Goal: Task Accomplishment & Management: Complete application form

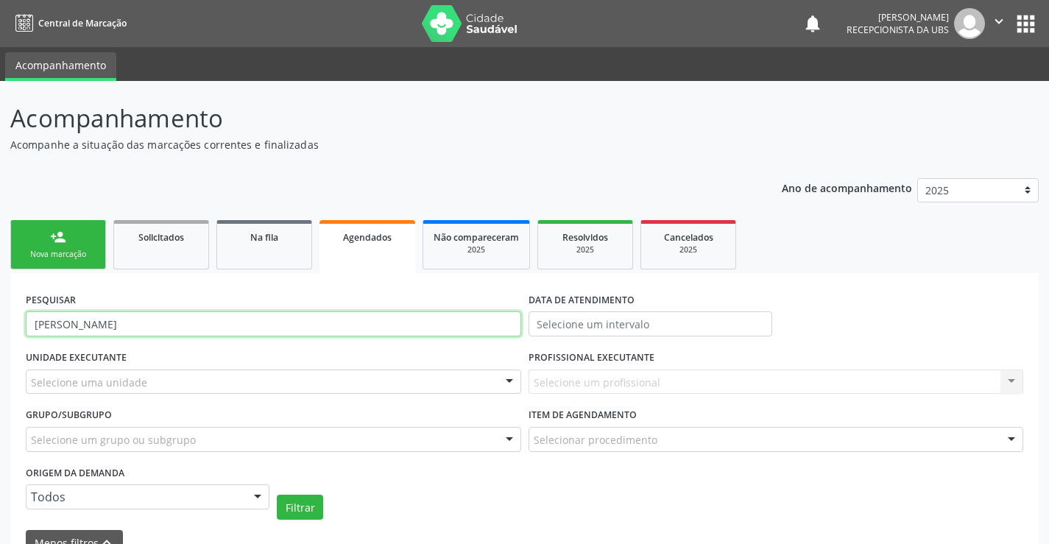
click at [164, 326] on input "[PERSON_NAME]" at bounding box center [273, 323] width 495 height 25
type input "I"
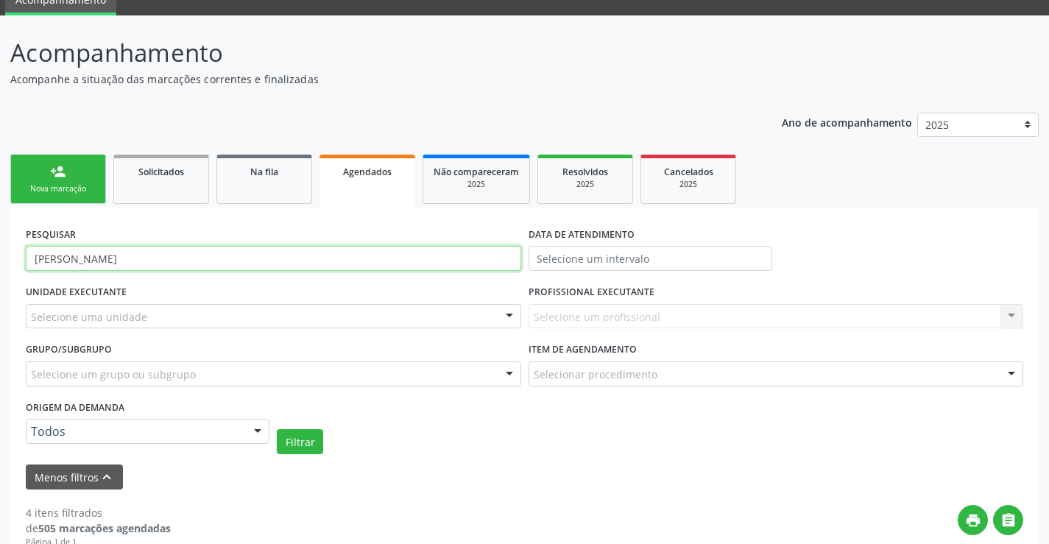
scroll to position [147, 0]
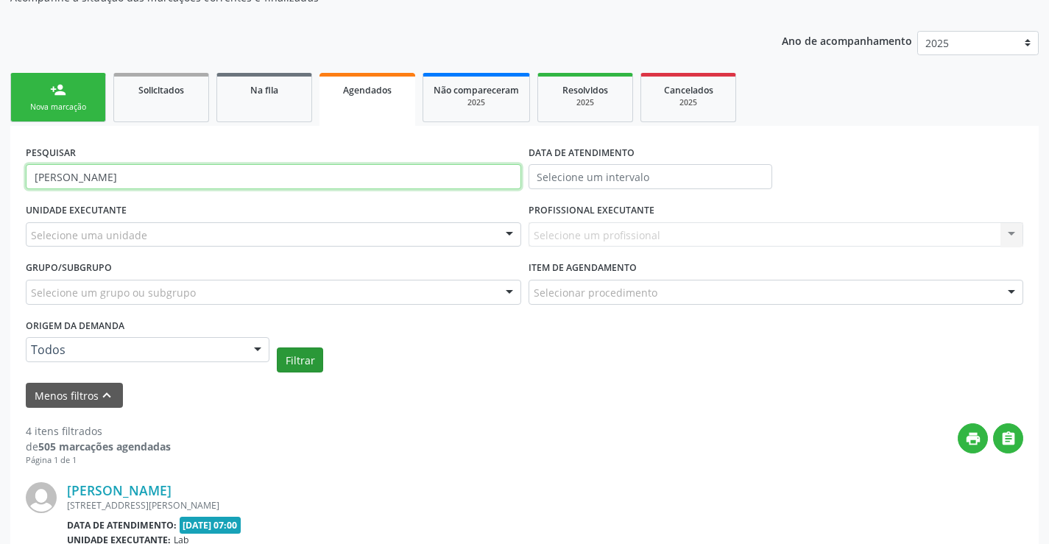
type input "[PERSON_NAME]"
click at [295, 365] on button "Filtrar" at bounding box center [300, 359] width 46 height 25
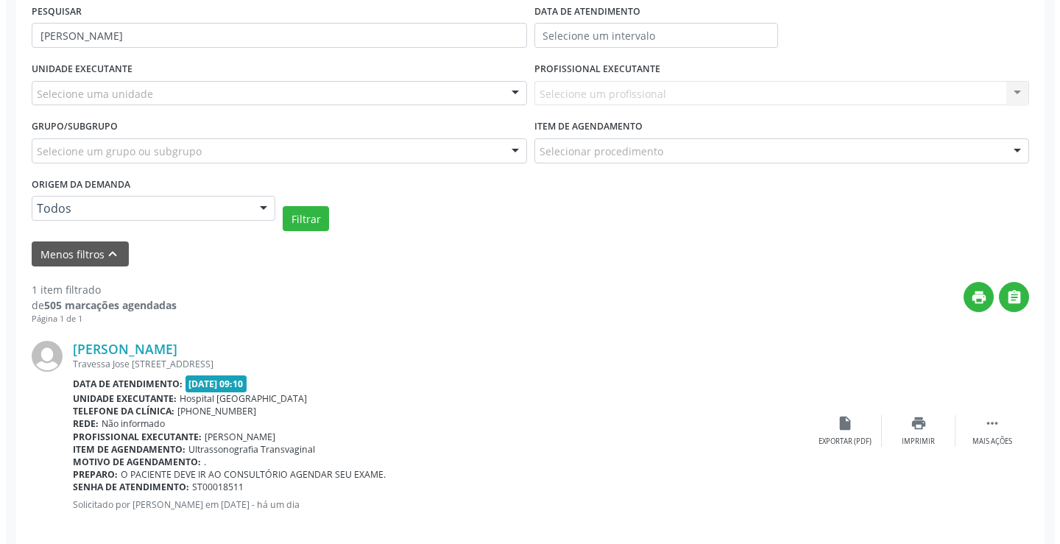
scroll to position [307, 0]
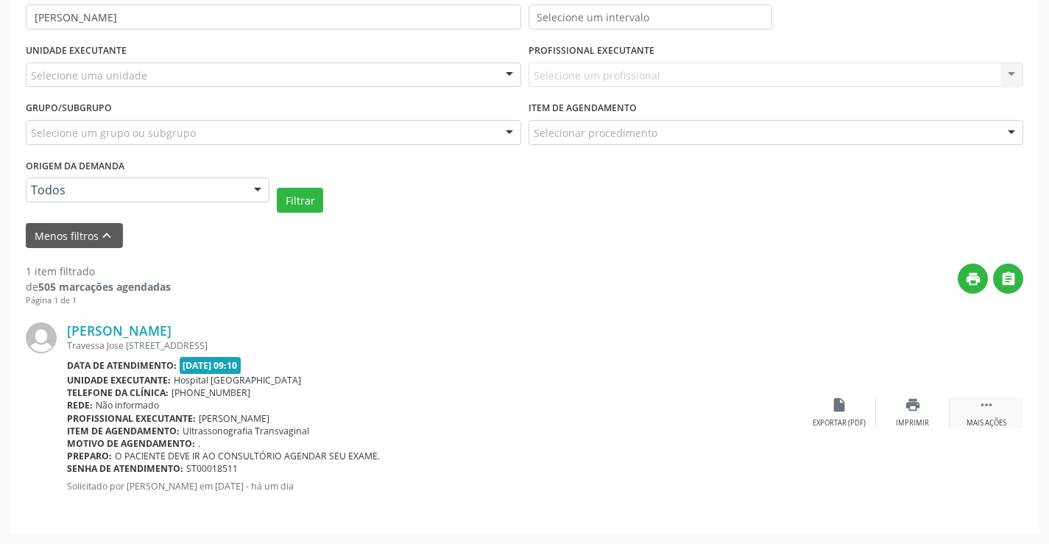
click at [1000, 413] on div " Mais ações" at bounding box center [986, 413] width 74 height 32
click at [843, 405] on icon "cancel" at bounding box center [839, 405] width 16 height 16
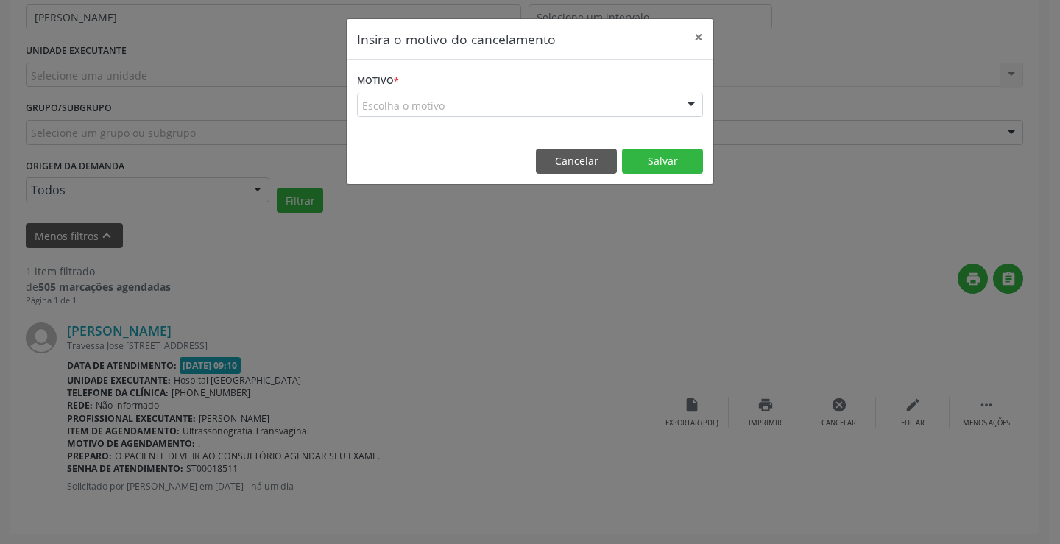
click at [448, 100] on div "Escolha o motivo" at bounding box center [530, 105] width 346 height 25
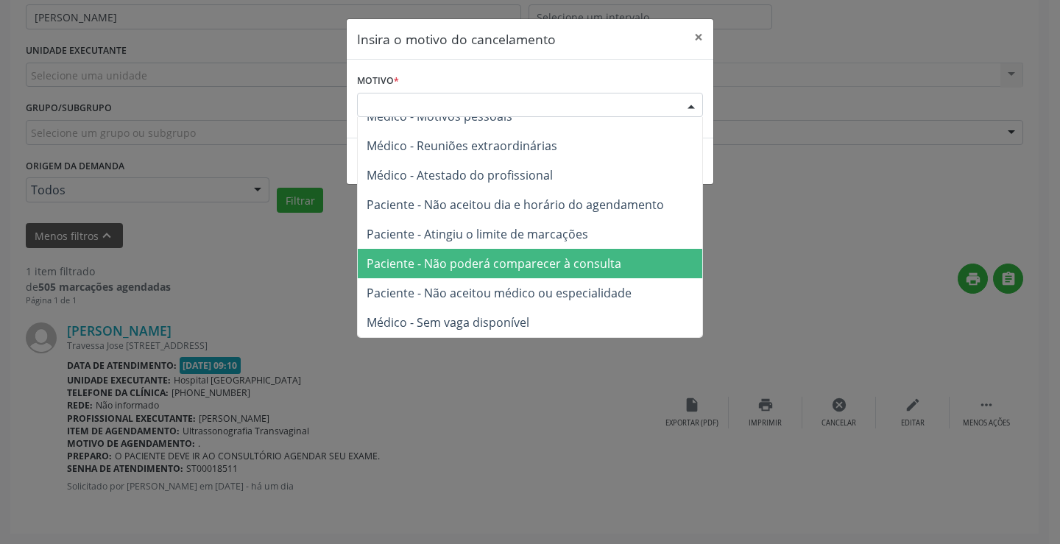
scroll to position [1, 0]
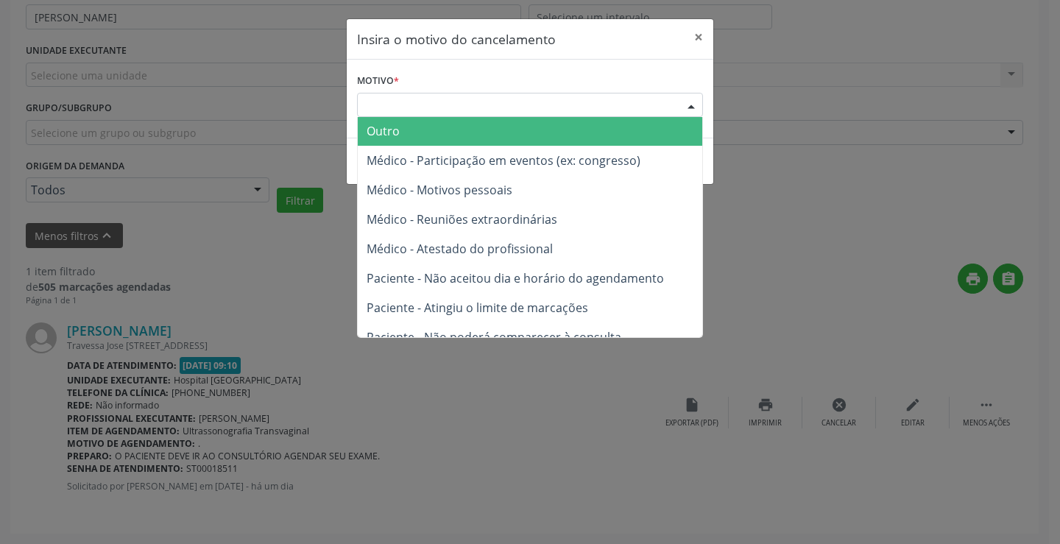
click at [402, 125] on span "Outro" at bounding box center [530, 130] width 344 height 29
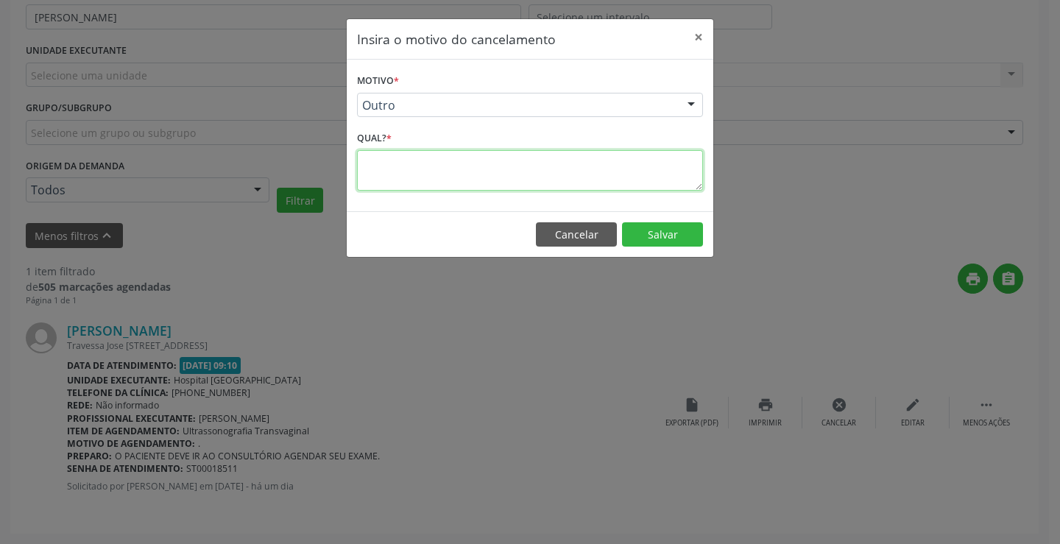
click at [403, 171] on textarea at bounding box center [530, 170] width 346 height 40
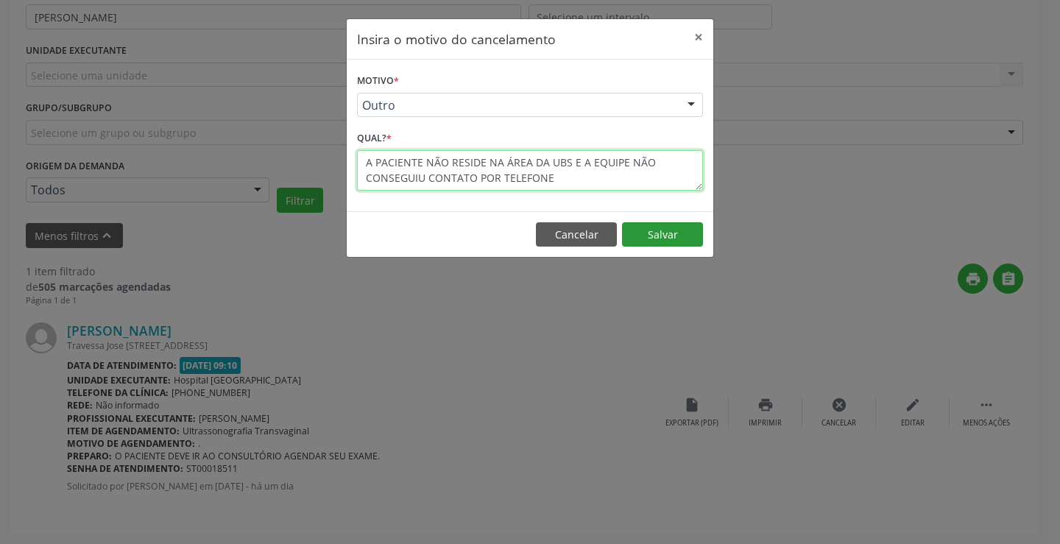
type textarea "A PACIENTE NÃO RESIDE NA ÁREA DA UBS E A EQUIPE NÃO CONSEGUIU CONTATO POR TELEF…"
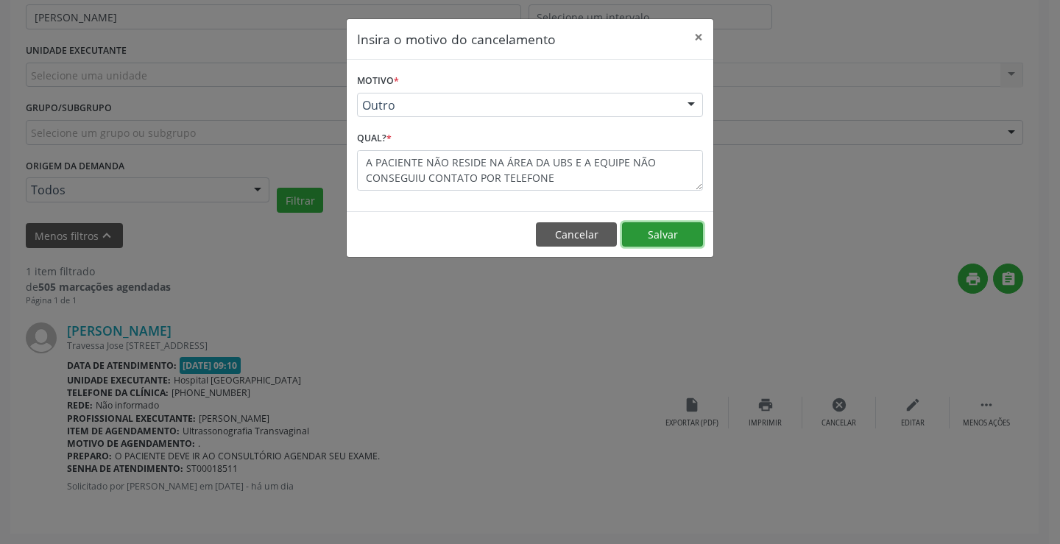
click at [664, 231] on button "Salvar" at bounding box center [662, 234] width 81 height 25
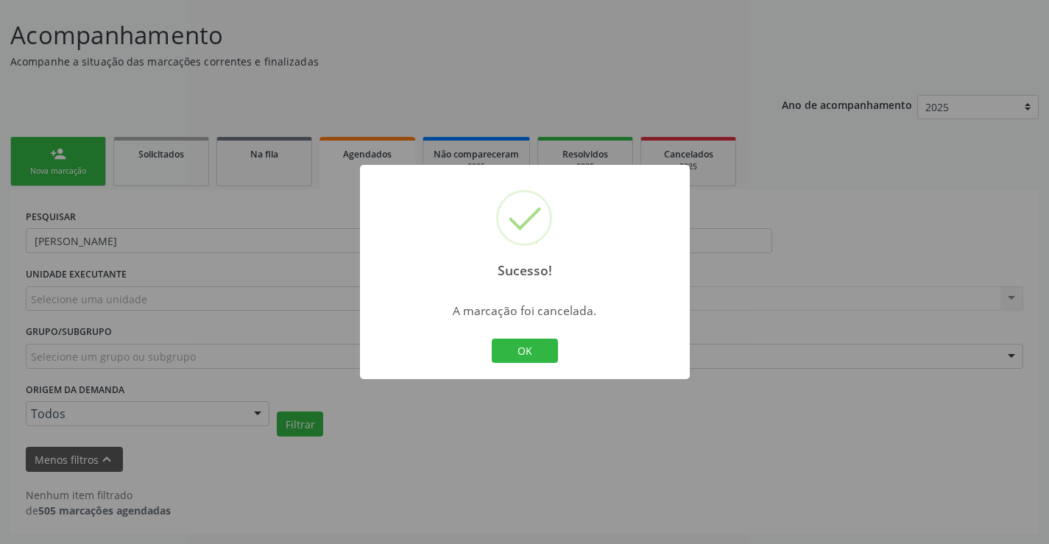
scroll to position [83, 0]
click at [542, 347] on button "OK" at bounding box center [525, 351] width 66 height 25
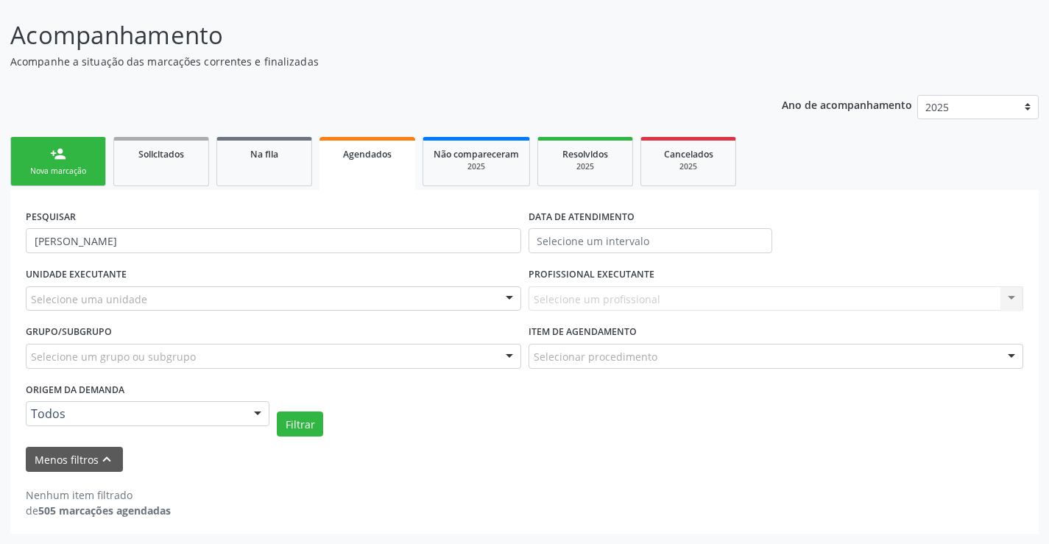
click at [63, 169] on div "Nova marcação" at bounding box center [58, 171] width 74 height 11
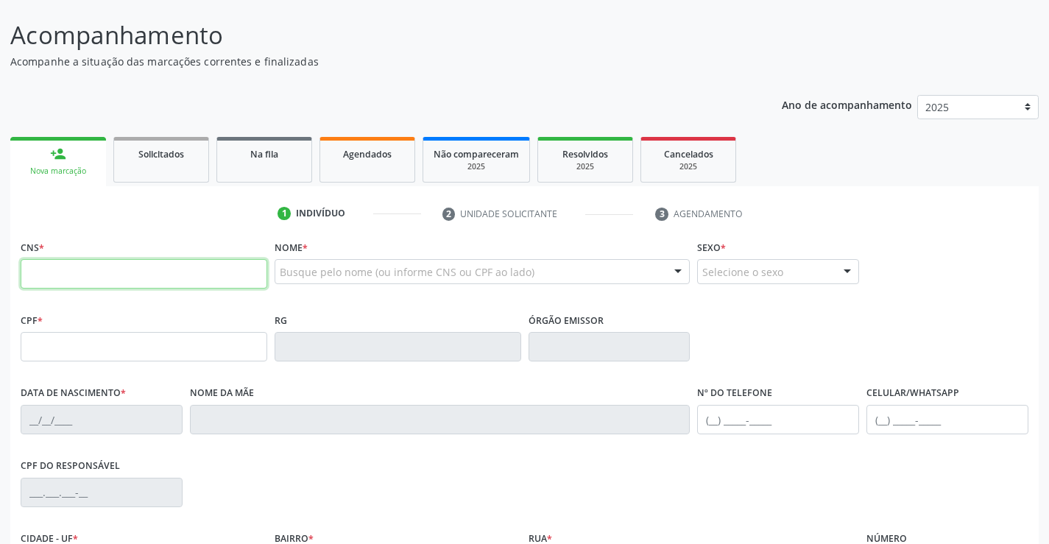
click at [121, 272] on input "text" at bounding box center [144, 273] width 247 height 29
type input "708 4097 9213 6769"
type input "072.445.524-83"
type input "[DATE]"
type input "Eutimia Luzia da Conceicao"
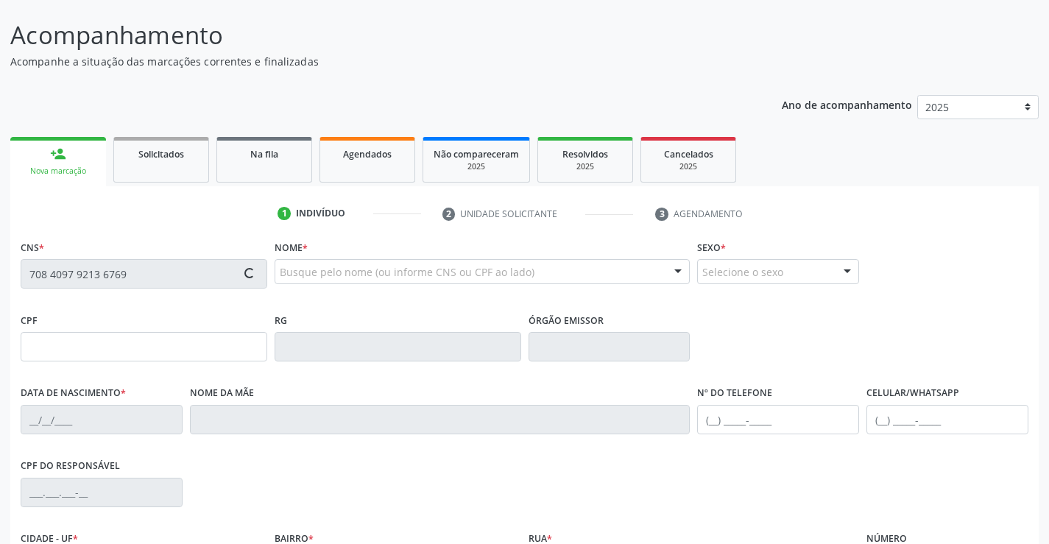
type input "[PHONE_NUMBER]"
type input "072.445.524-83"
type input "87"
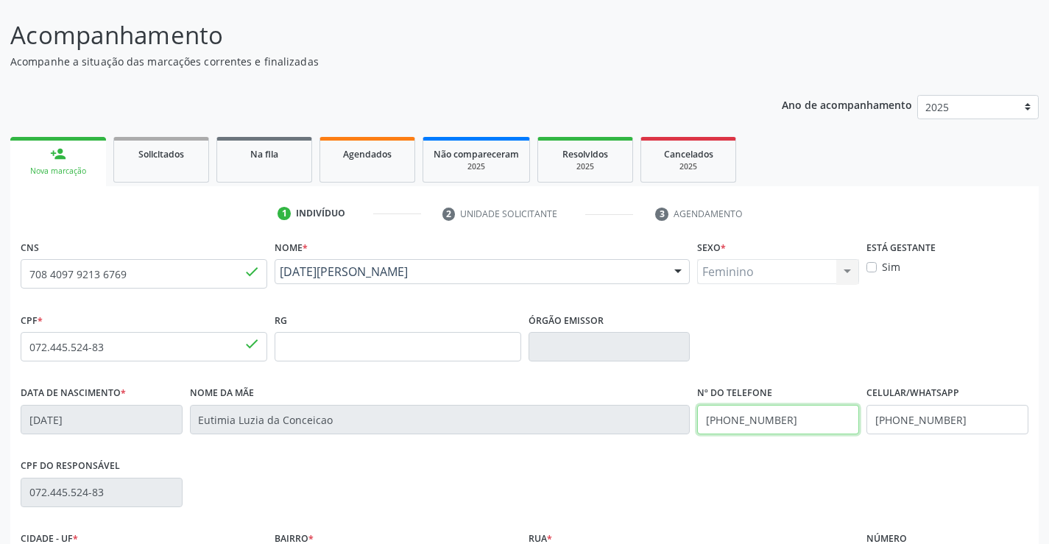
click at [784, 421] on input "[PHONE_NUMBER]" at bounding box center [778, 419] width 162 height 29
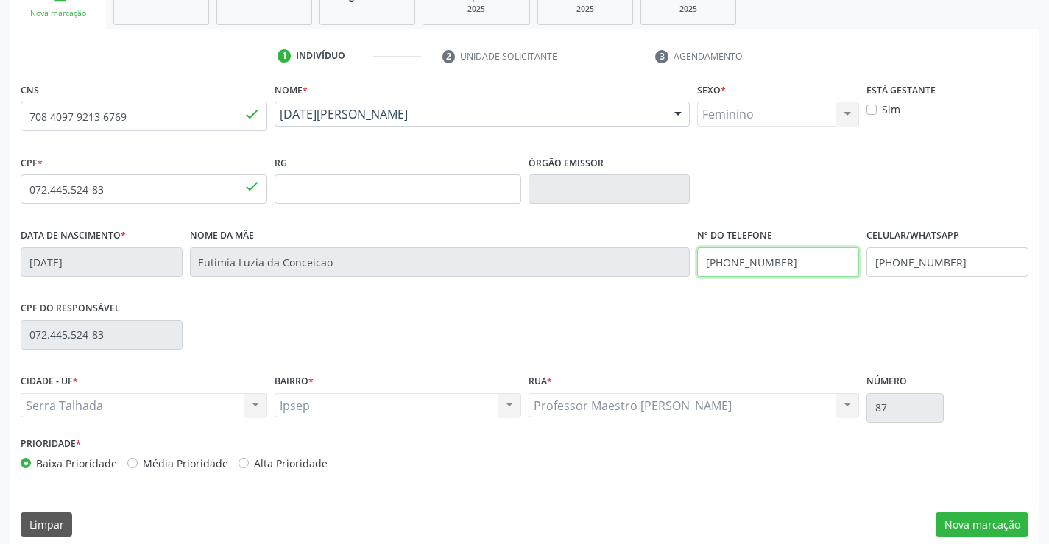
scroll to position [254, 0]
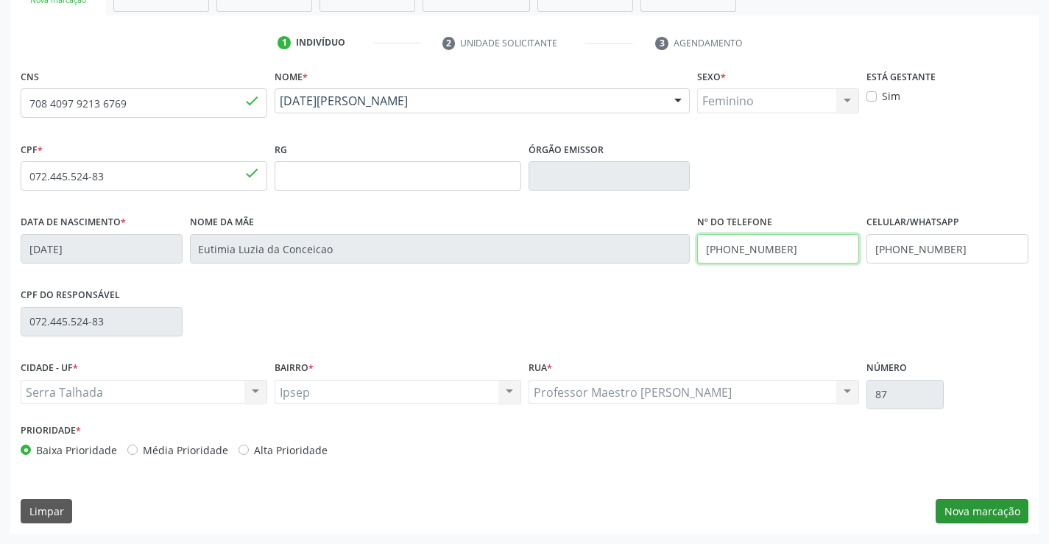
type input "[PHONE_NUMBER]"
click at [961, 511] on button "Nova marcação" at bounding box center [981, 511] width 93 height 25
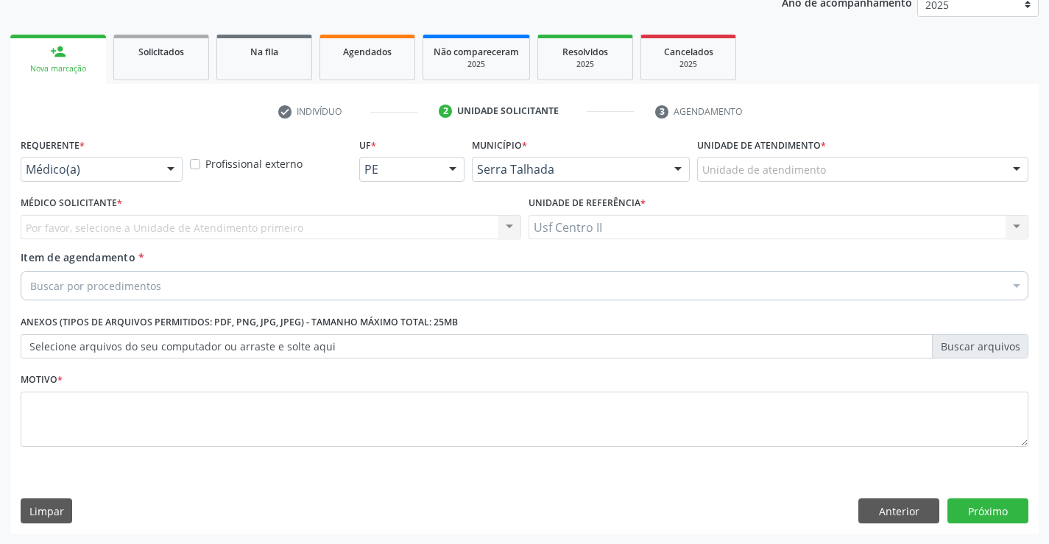
scroll to position [185, 0]
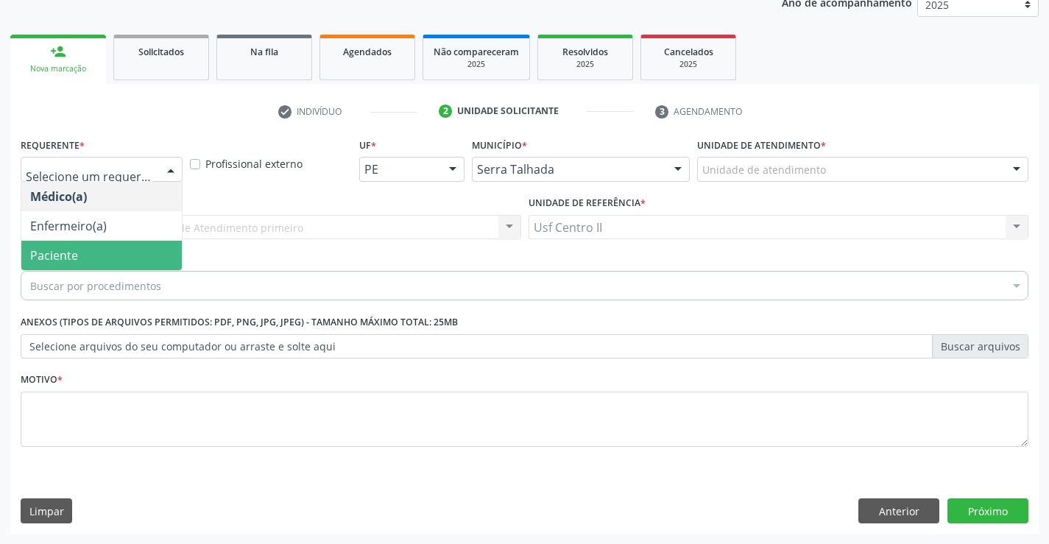
click at [85, 251] on span "Paciente" at bounding box center [101, 255] width 160 height 29
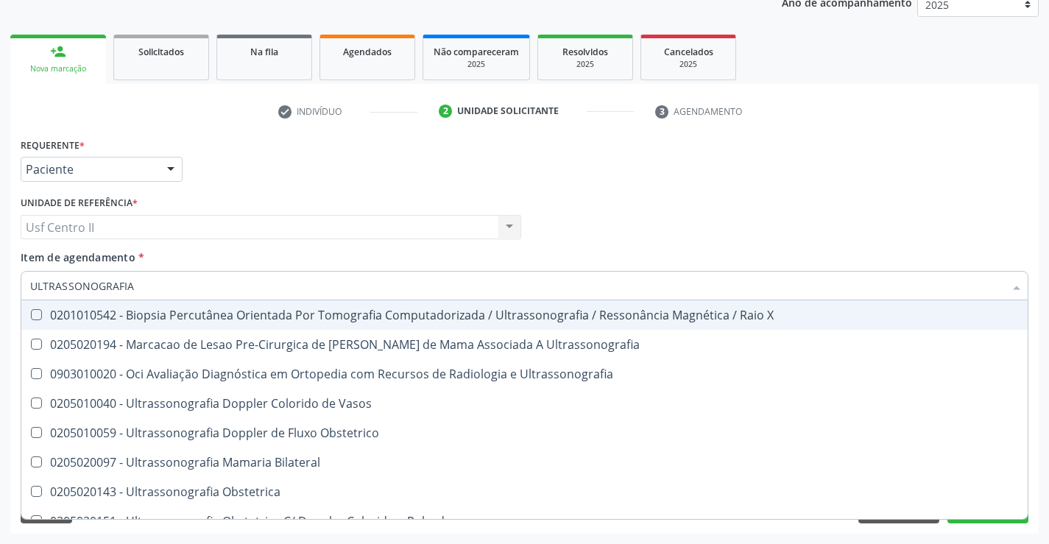
type input "ULTRASSONOGRAFIA T"
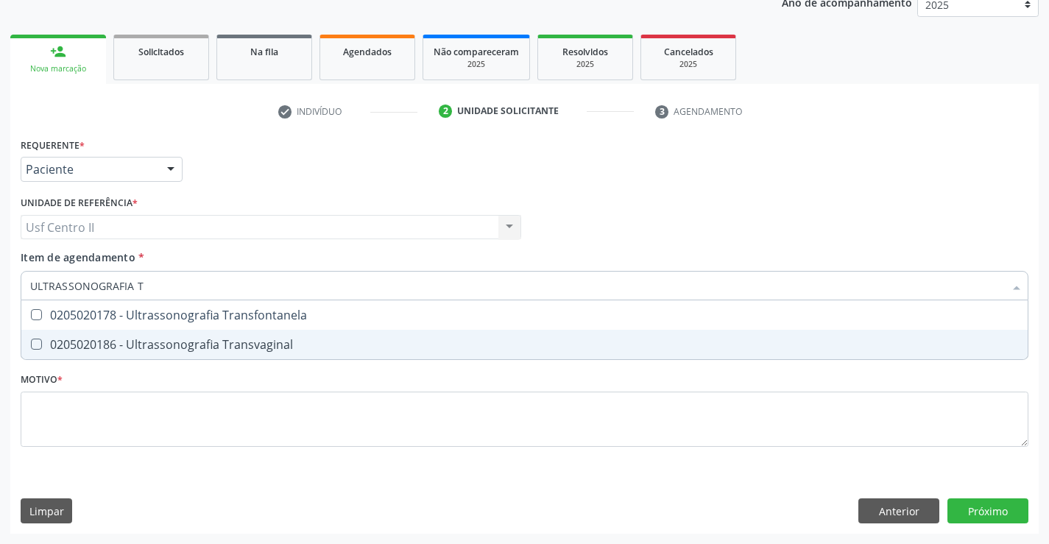
click at [159, 344] on div "0205020186 - Ultrassonografia Transvaginal" at bounding box center [524, 345] width 988 height 12
checkbox Transvaginal "true"
click at [191, 417] on div "Requerente * Paciente Médico(a) Enfermeiro(a) Paciente Nenhum resultado encontr…" at bounding box center [525, 300] width 1008 height 333
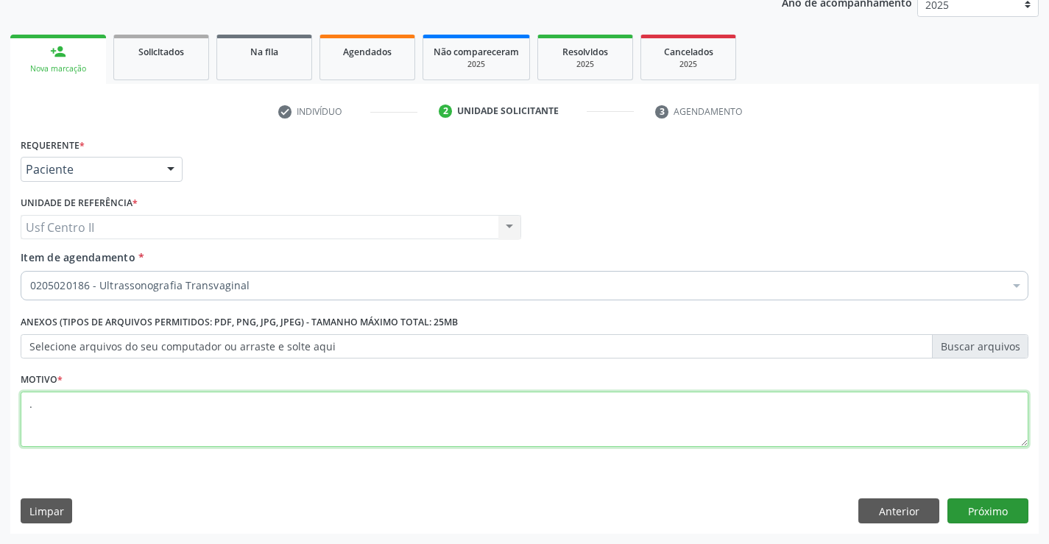
type textarea "."
click at [997, 512] on button "Próximo" at bounding box center [987, 510] width 81 height 25
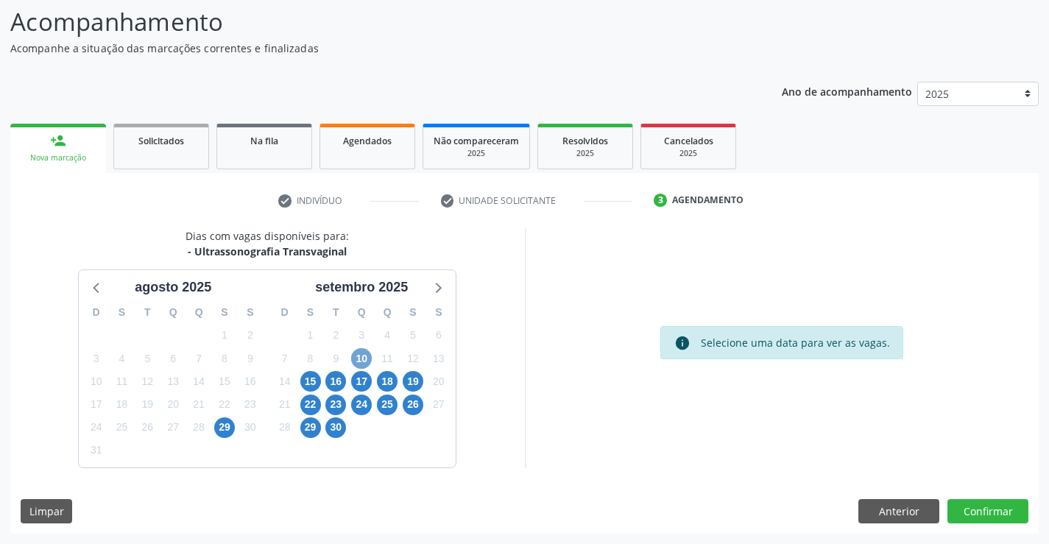
click at [364, 359] on span "10" at bounding box center [361, 358] width 21 height 21
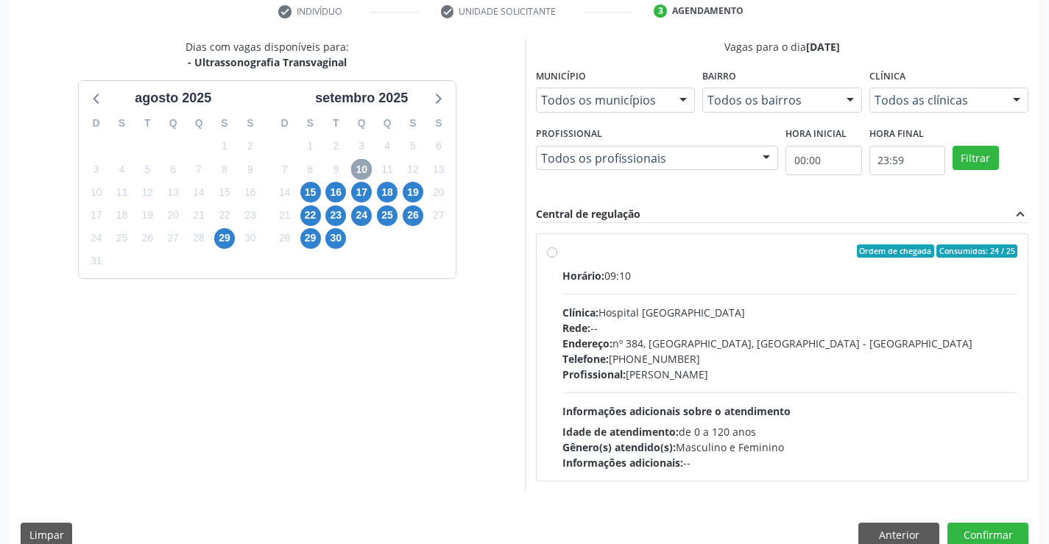
scroll to position [309, 0]
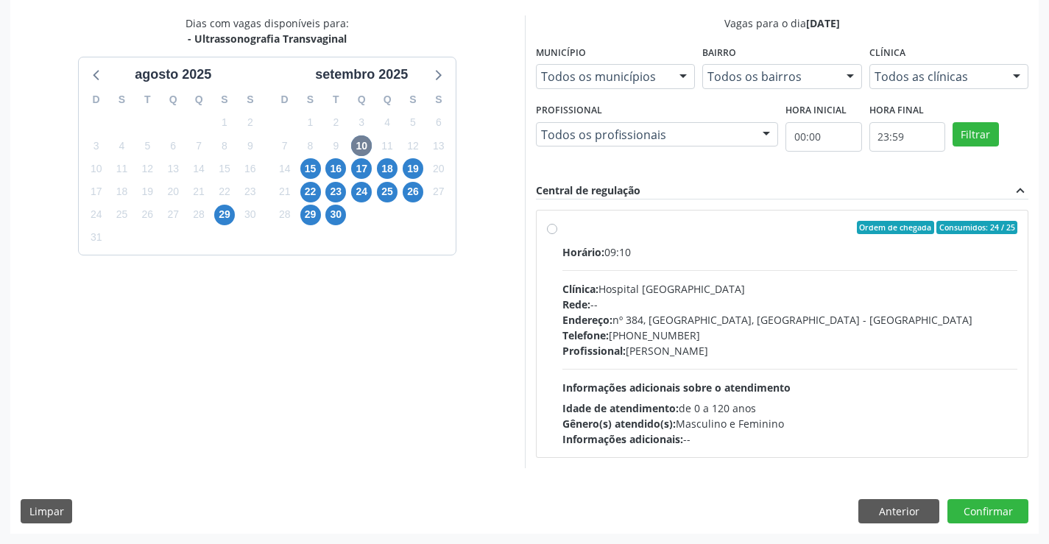
click at [562, 232] on label "Ordem de chegada Consumidos: 24 / 25 Horário: 09:10 Clínica: Hospital [GEOGRAPH…" at bounding box center [790, 334] width 456 height 226
click at [553, 232] on input "Ordem de chegada Consumidos: 24 / 25 Horário: 09:10 Clínica: Hospital [GEOGRAPH…" at bounding box center [552, 227] width 10 height 13
radio input "true"
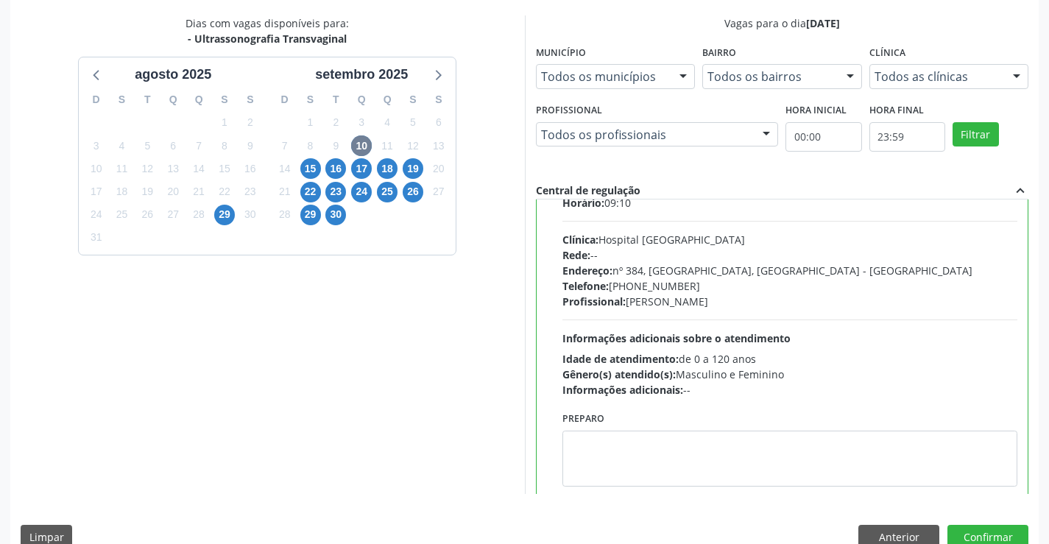
scroll to position [73, 0]
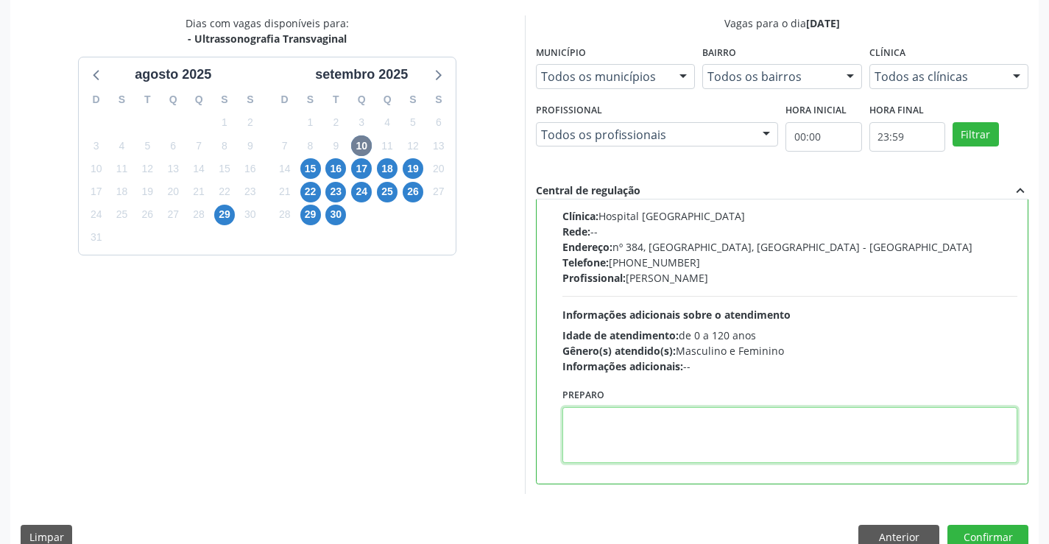
click at [615, 428] on textarea at bounding box center [790, 435] width 456 height 56
click at [754, 422] on textarea "O PACIENTE DEVE IR ATÉ O CONSULT´RIO AGENDAR SEU EXAME" at bounding box center [790, 435] width 456 height 56
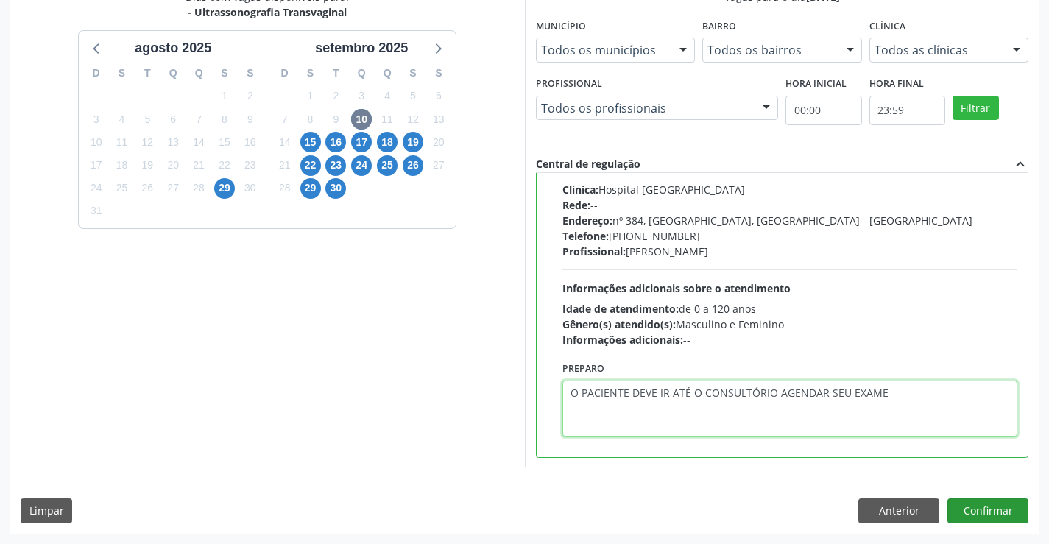
type textarea "O PACIENTE DEVE IR ATÉ O CONSULTÓRIO AGENDAR SEU EXAME"
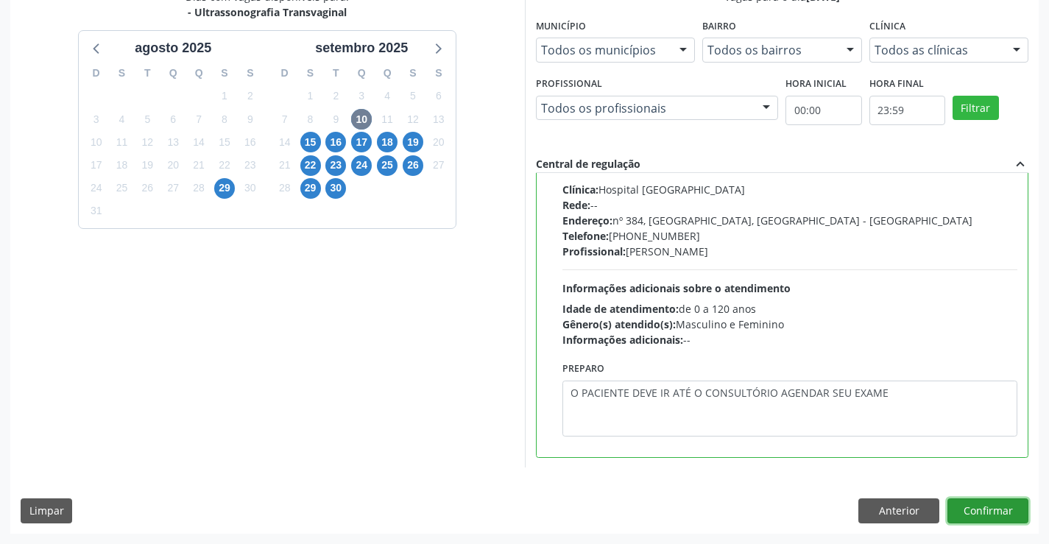
click at [985, 509] on button "Confirmar" at bounding box center [987, 510] width 81 height 25
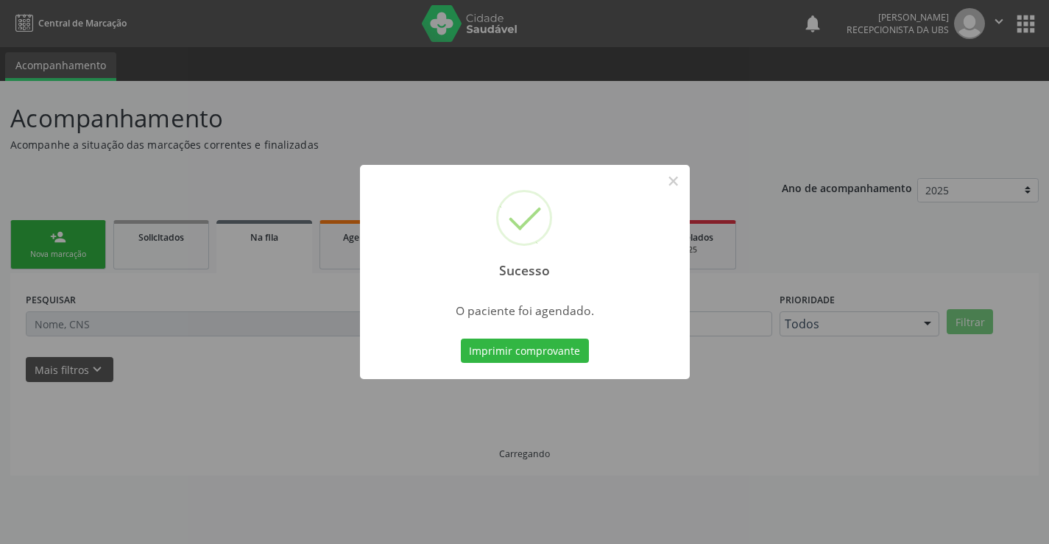
scroll to position [0, 0]
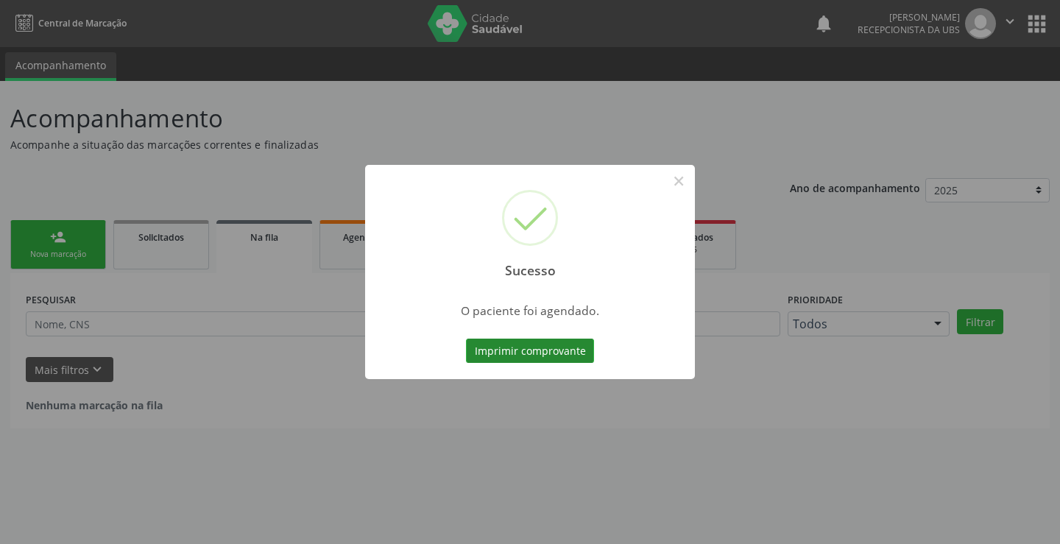
click at [529, 348] on button "Imprimir comprovante" at bounding box center [530, 351] width 128 height 25
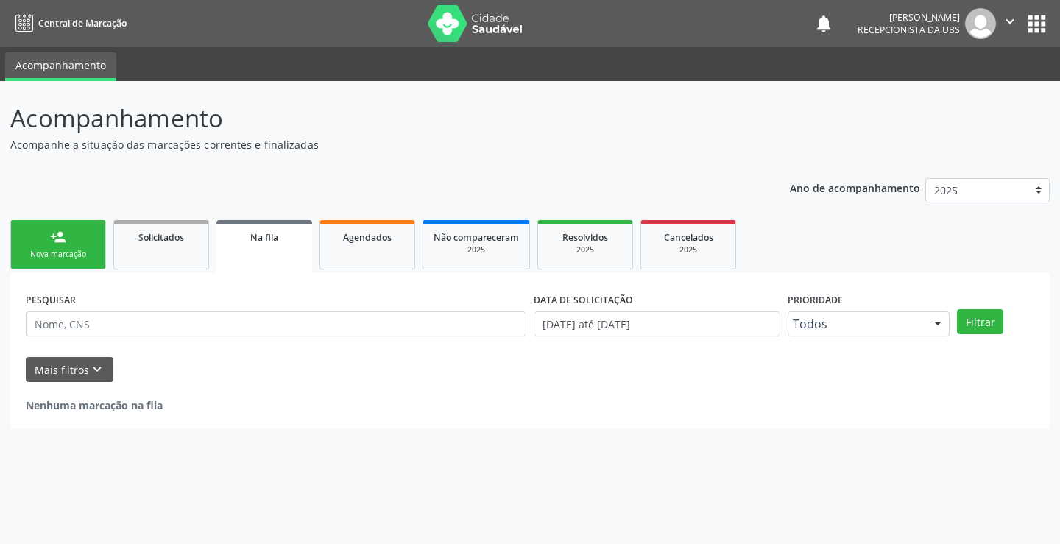
click at [79, 237] on link "person_add Nova marcação" at bounding box center [58, 244] width 96 height 49
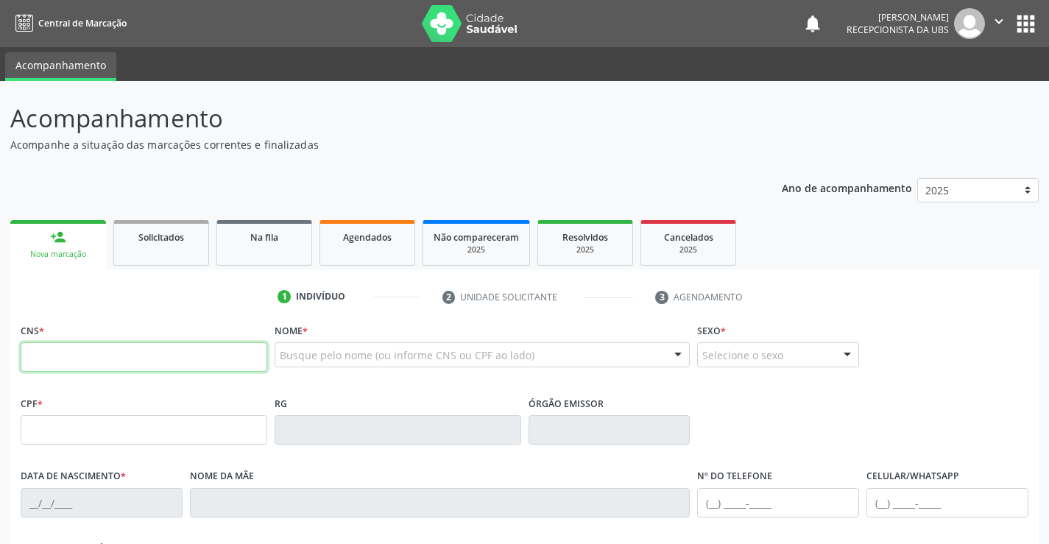
click at [77, 349] on input "text" at bounding box center [144, 356] width 247 height 29
type input "706 2020 7814 7267"
type input "750.277.984-15"
type input "[DATE]"
type input "[PERSON_NAME][DEMOGRAPHIC_DATA]"
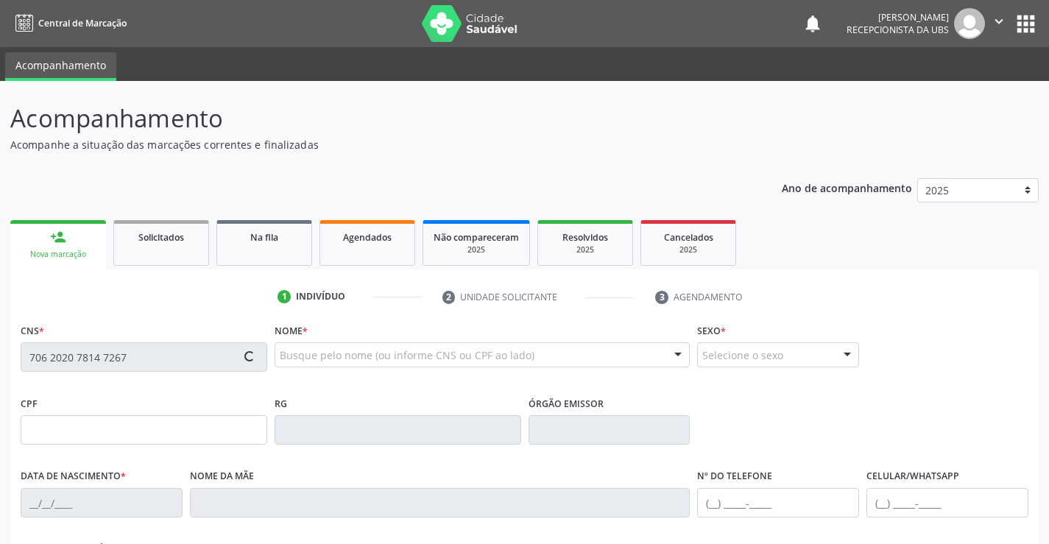
type input "[PHONE_NUMBER]"
type input "98"
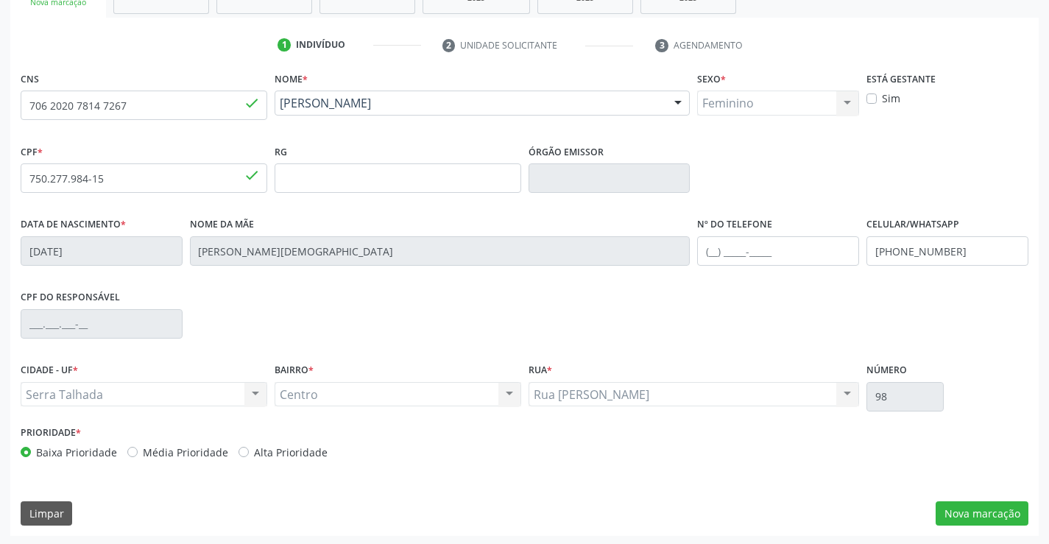
scroll to position [254, 0]
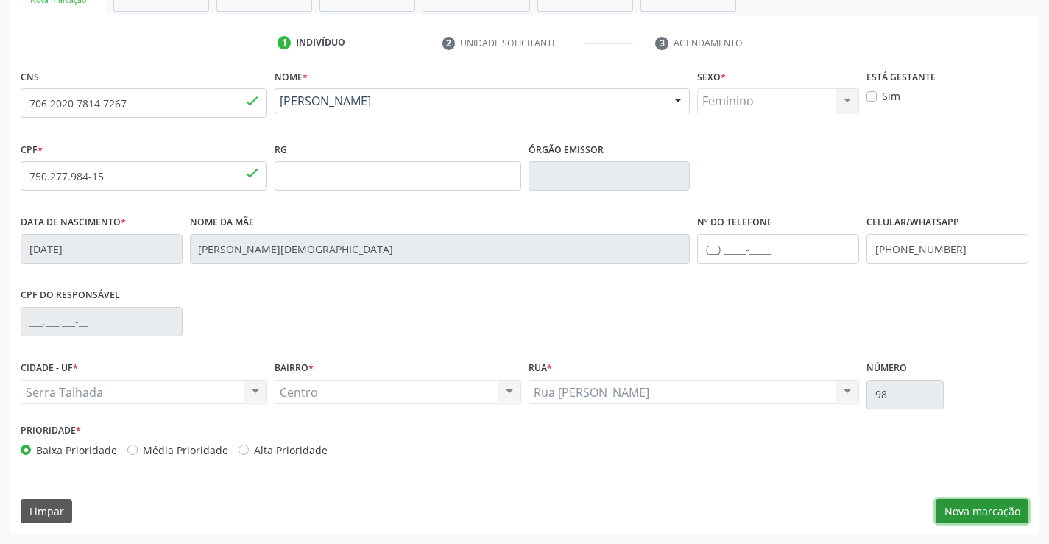
click at [952, 506] on button "Nova marcação" at bounding box center [981, 511] width 93 height 25
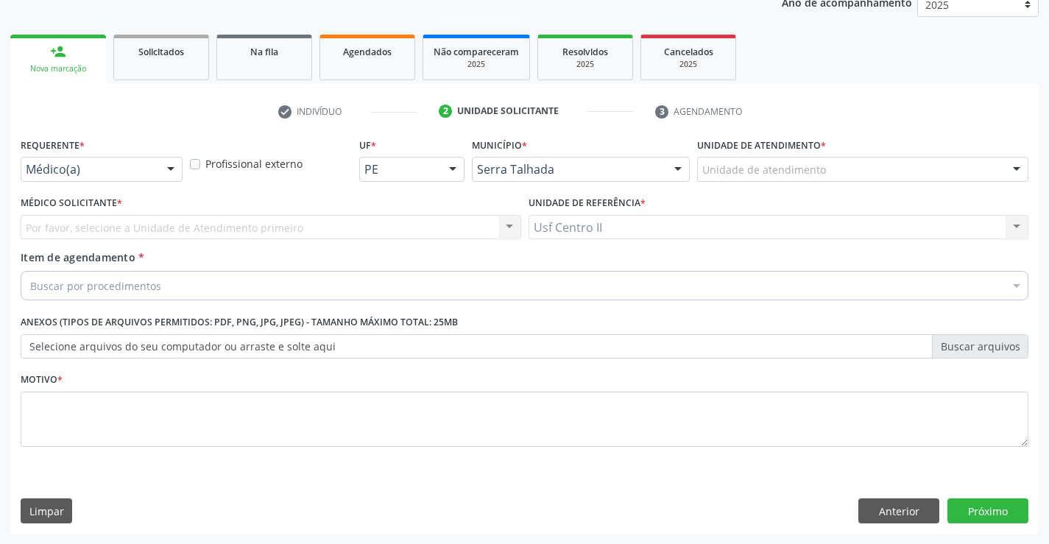
scroll to position [185, 0]
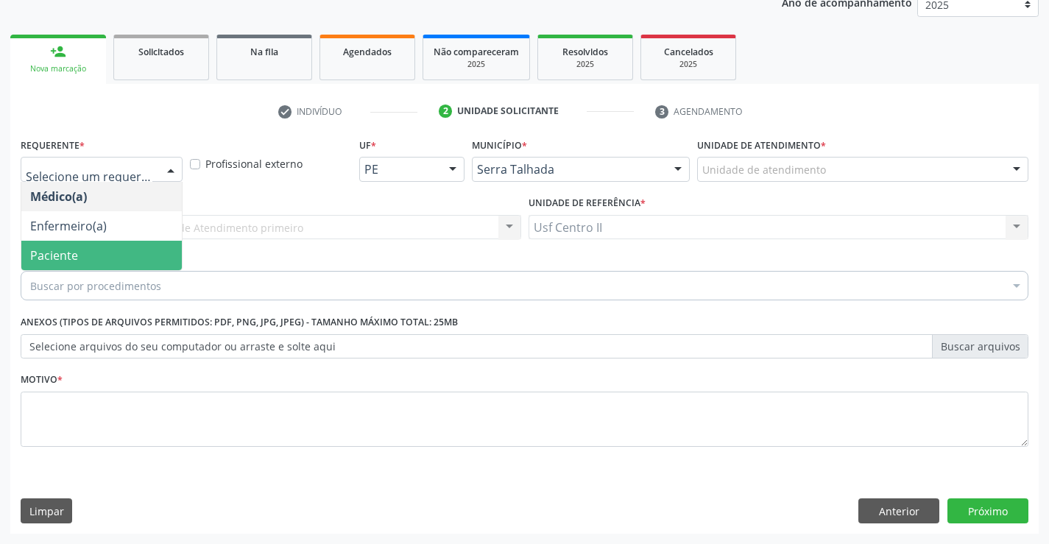
click at [88, 256] on span "Paciente" at bounding box center [101, 255] width 160 height 29
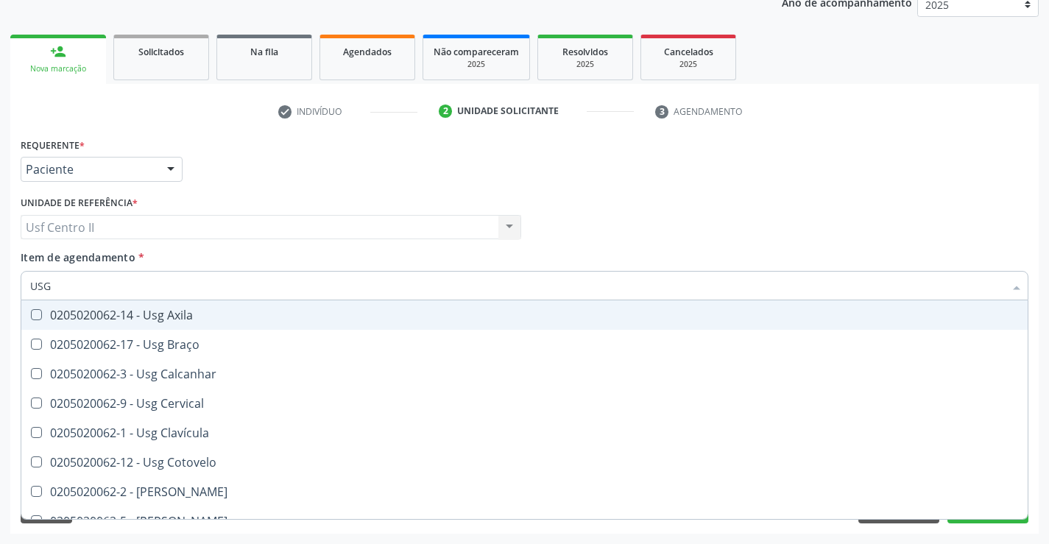
type input "USG P"
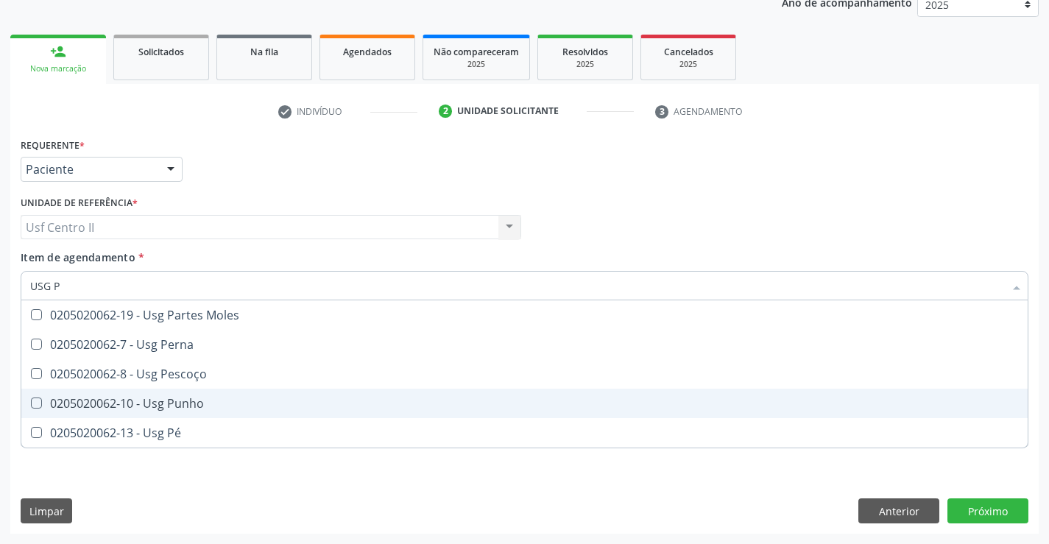
click at [173, 406] on div "0205020062-10 - Usg Punho" at bounding box center [524, 403] width 988 height 12
checkbox Punho "true"
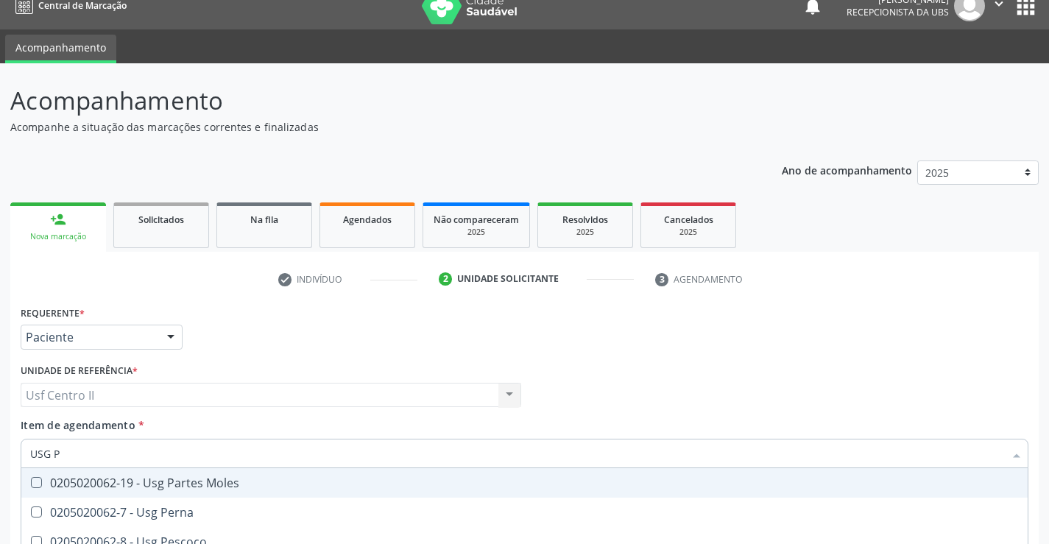
scroll to position [0, 0]
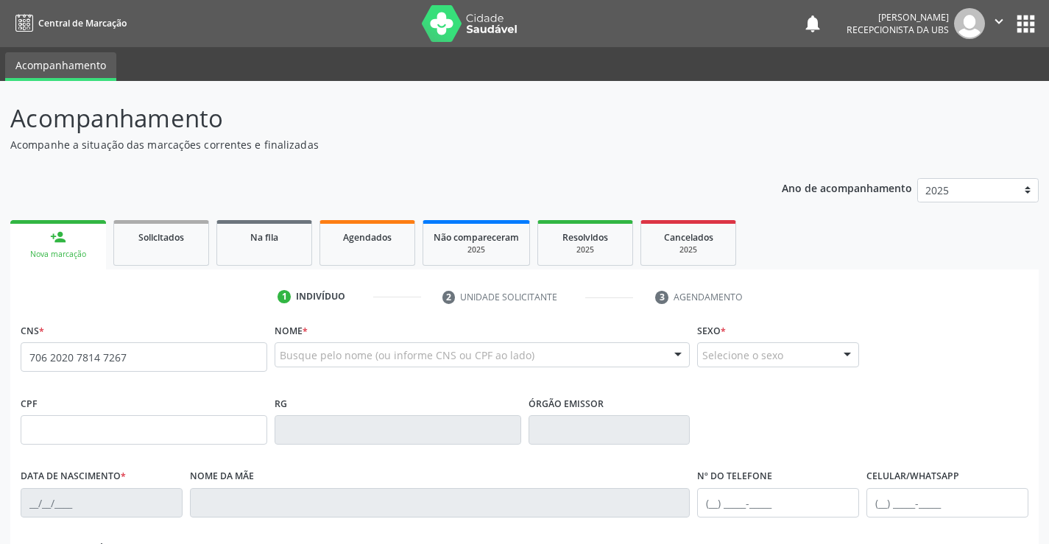
type input "706 2020 7814 7267"
type input "750.277.984-15"
type input "[DATE]"
type input "[PERSON_NAME][DEMOGRAPHIC_DATA]"
type input "[PHONE_NUMBER]"
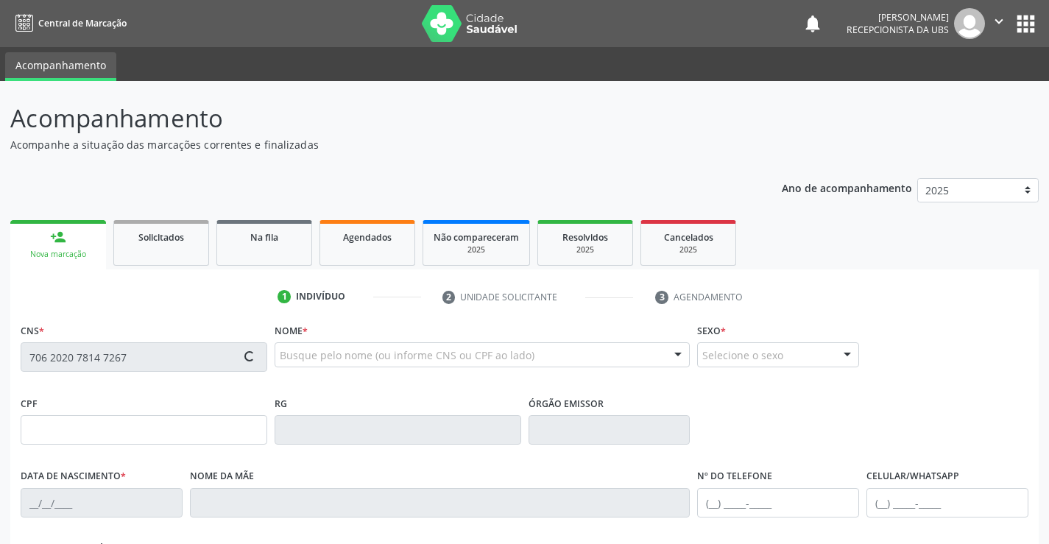
type input "98"
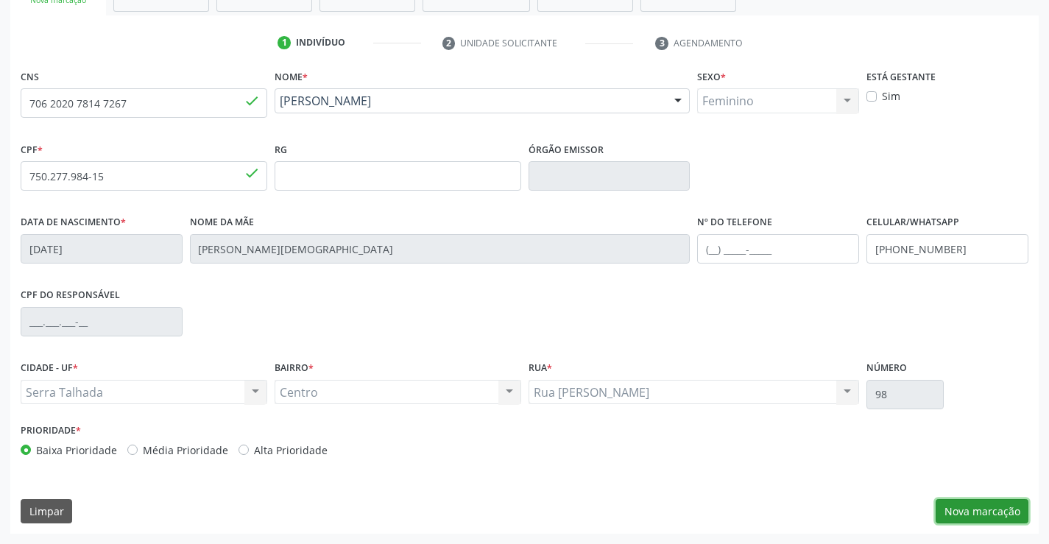
click at [955, 503] on button "Nova marcação" at bounding box center [981, 511] width 93 height 25
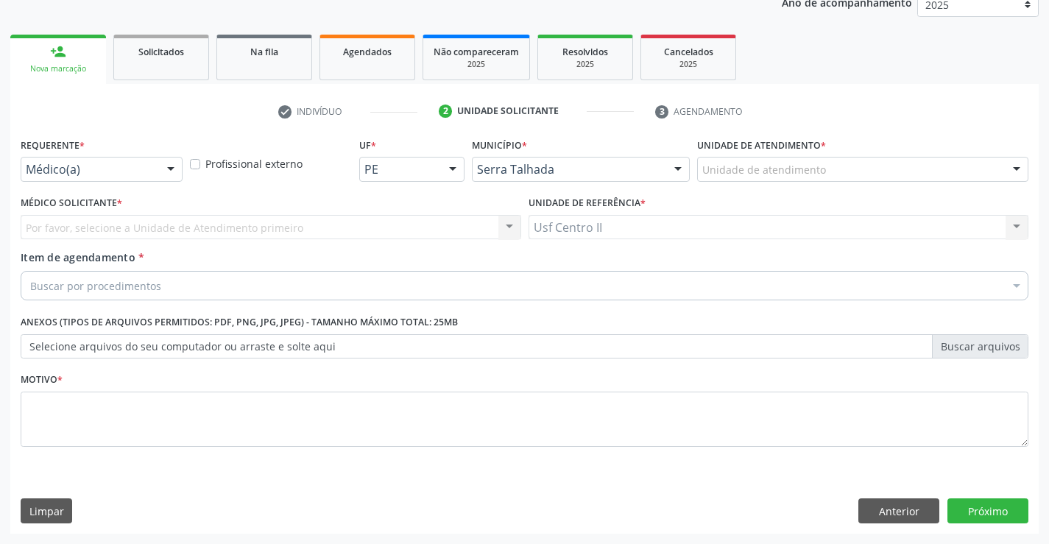
click at [130, 112] on ul "check Indivíduo 2 Unidade solicitante 3 Agendamento" at bounding box center [524, 111] width 1028 height 24
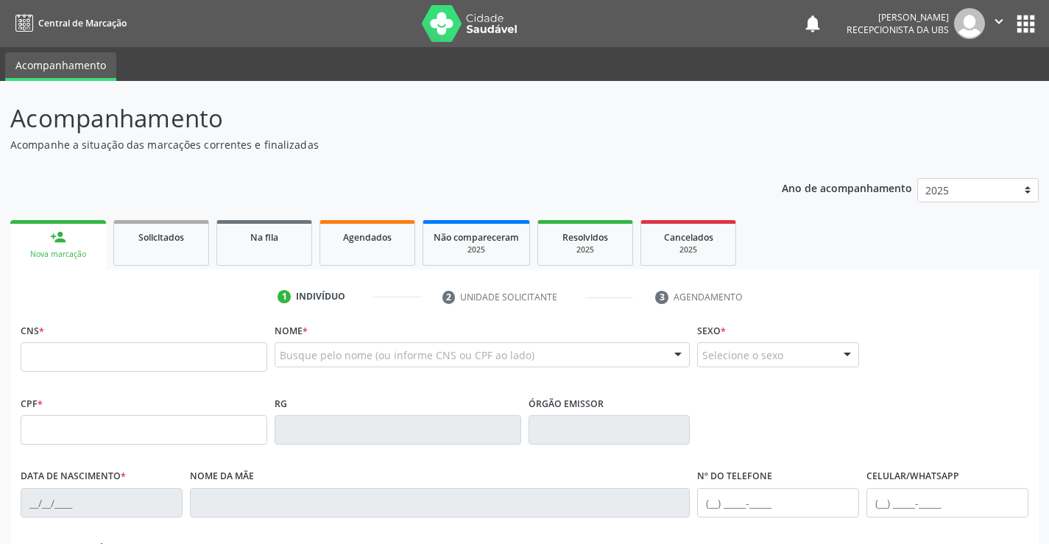
scroll to position [234, 0]
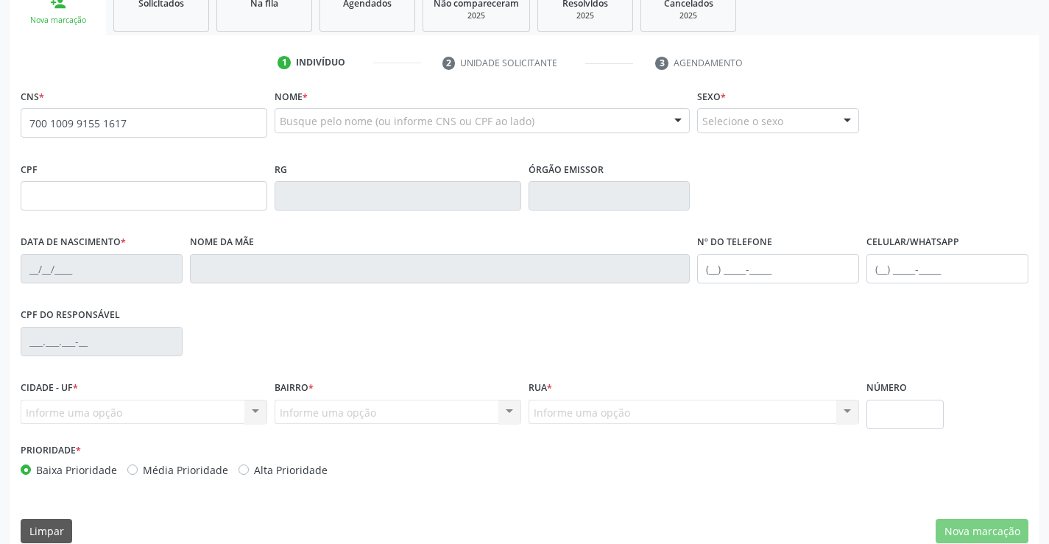
type input "700 1009 9155 1617"
type input "728.874.194-04"
type input "29/09/1969"
type input "Aurea Gomes de Lima"
type input "(87) 99623-5348"
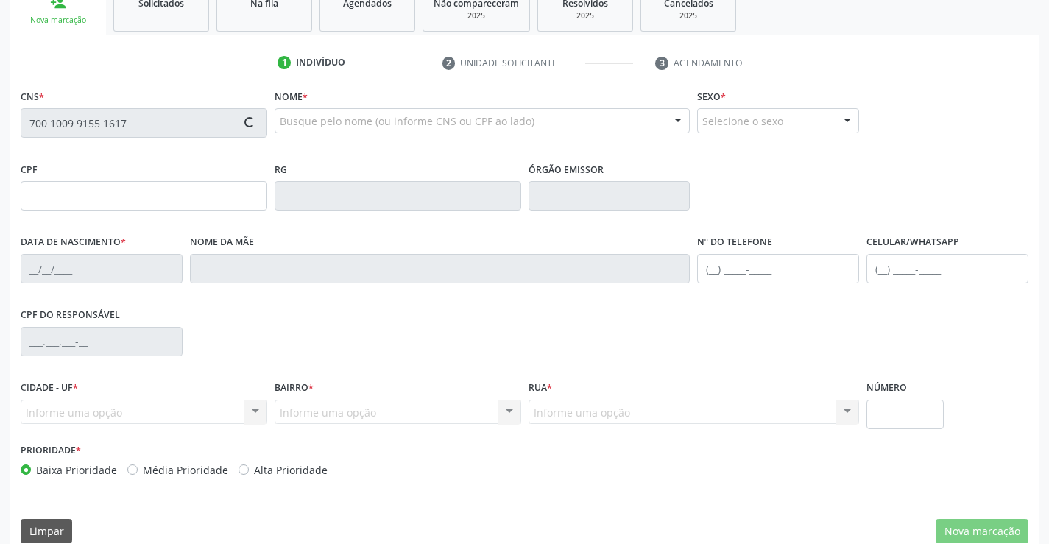
type input "63"
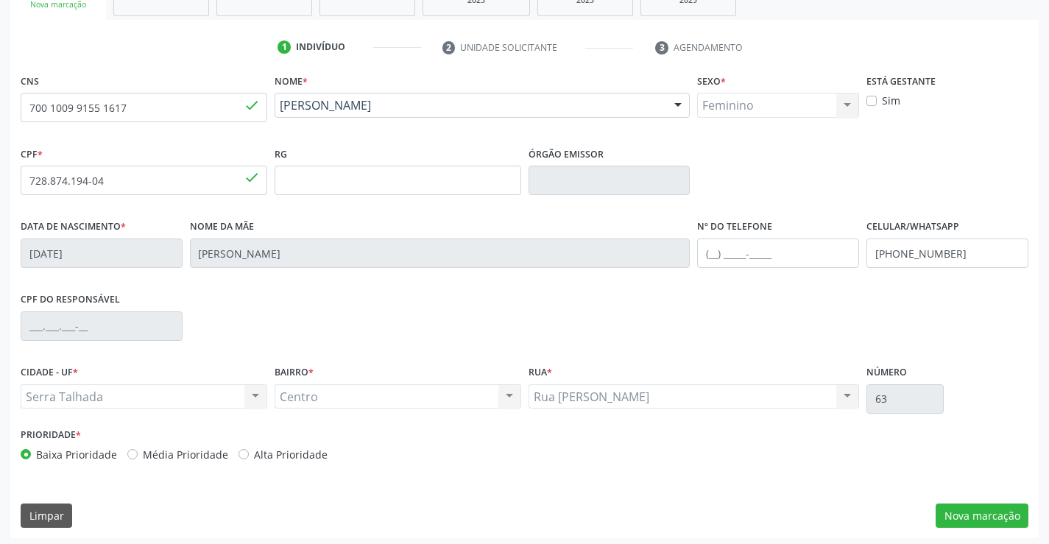
scroll to position [254, 0]
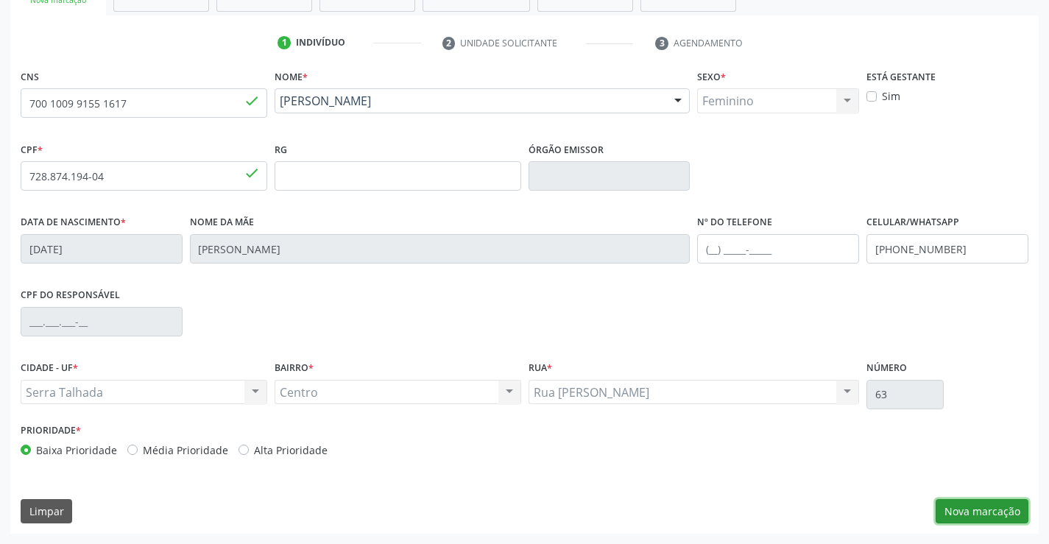
click at [967, 516] on button "Nova marcação" at bounding box center [981, 511] width 93 height 25
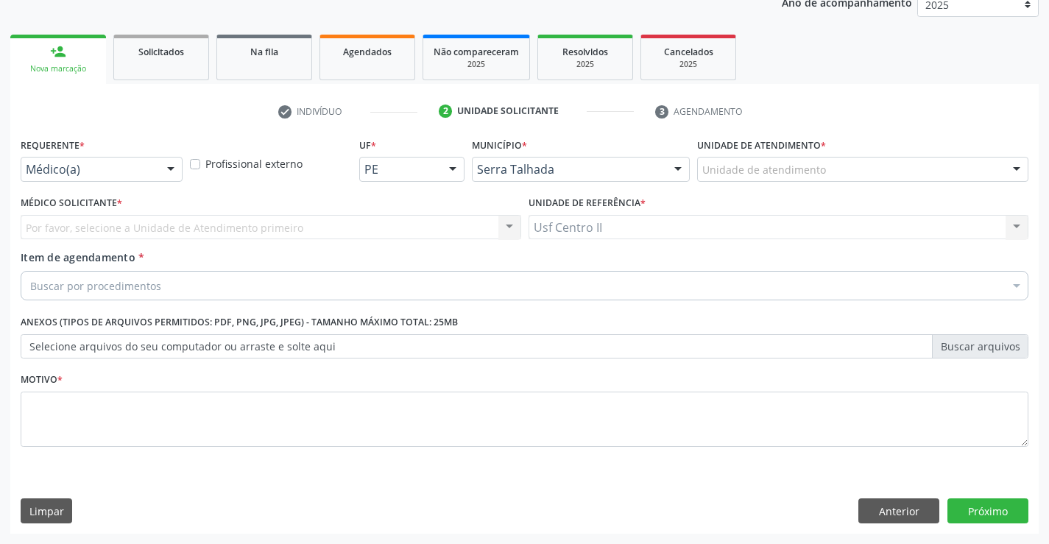
scroll to position [185, 0]
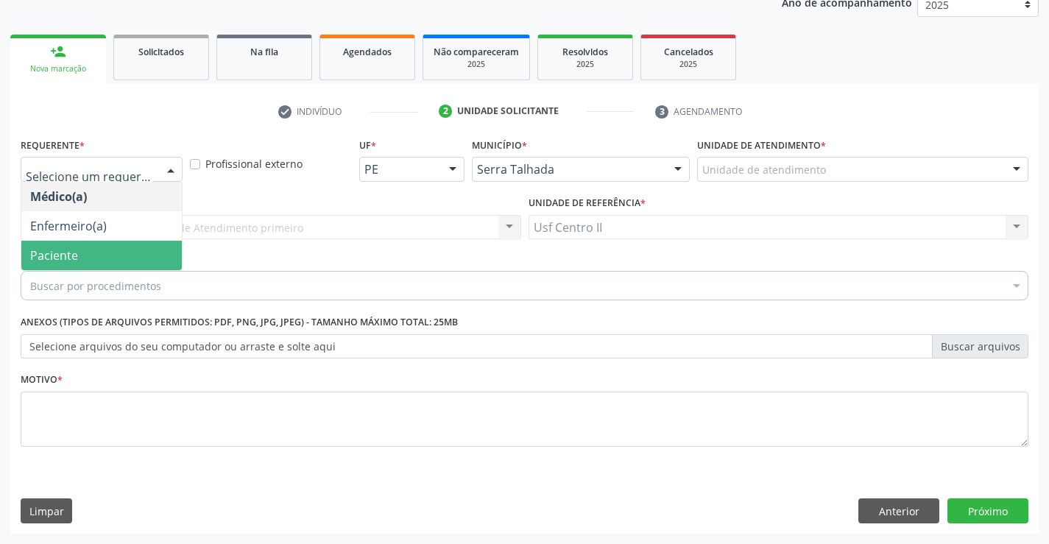
click at [89, 252] on span "Paciente" at bounding box center [101, 255] width 160 height 29
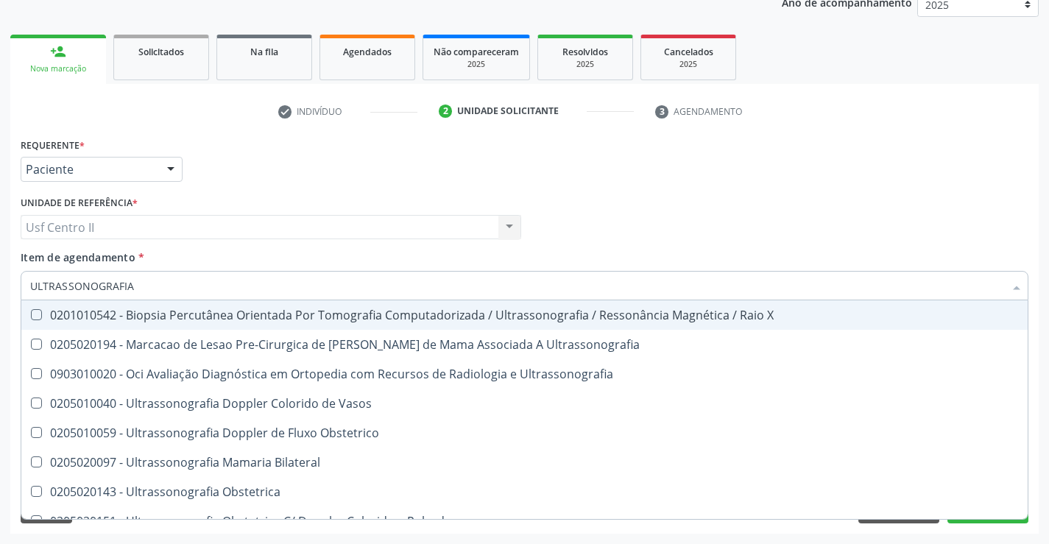
type input "ULTRASSONOGRAFIA P"
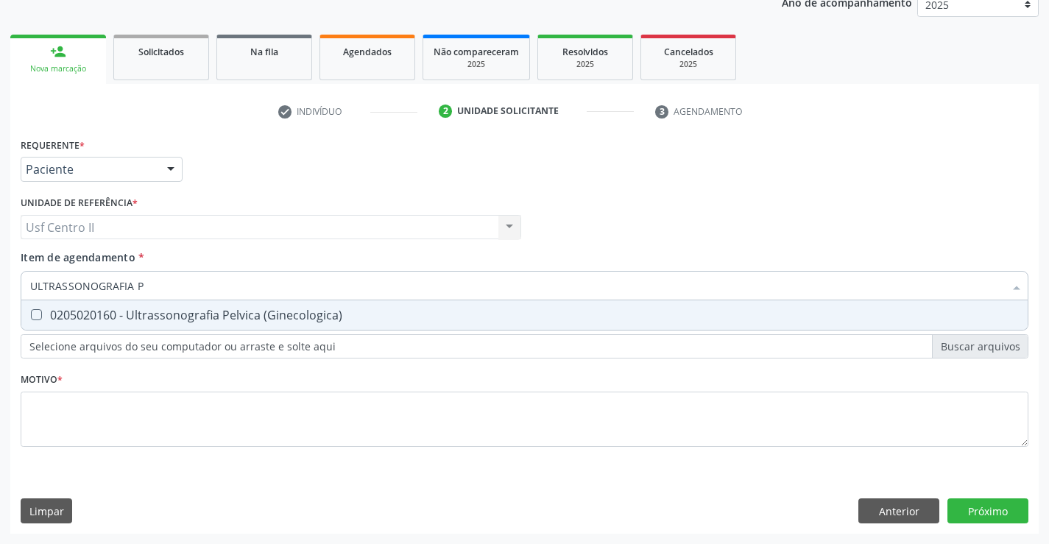
click at [161, 319] on div "0205020160 - Ultrassonografia Pelvica (Ginecologica)" at bounding box center [524, 315] width 988 height 12
checkbox \(Ginecologica\) "true"
click at [212, 412] on div "Requerente * Paciente Médico(a) Enfermeiro(a) Paciente Nenhum resultado encontr…" at bounding box center [525, 300] width 1008 height 333
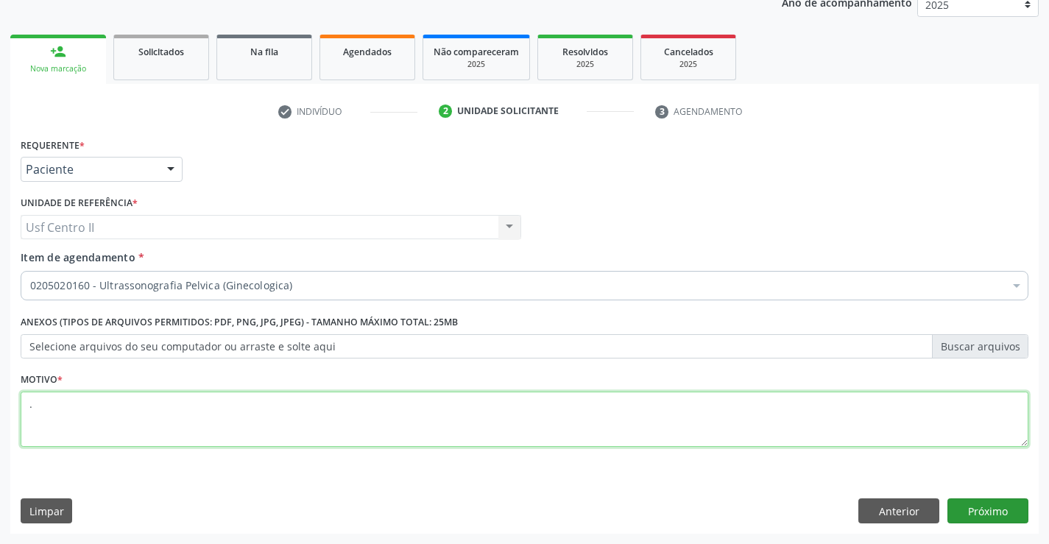
type textarea "."
click at [986, 516] on button "Próximo" at bounding box center [987, 510] width 81 height 25
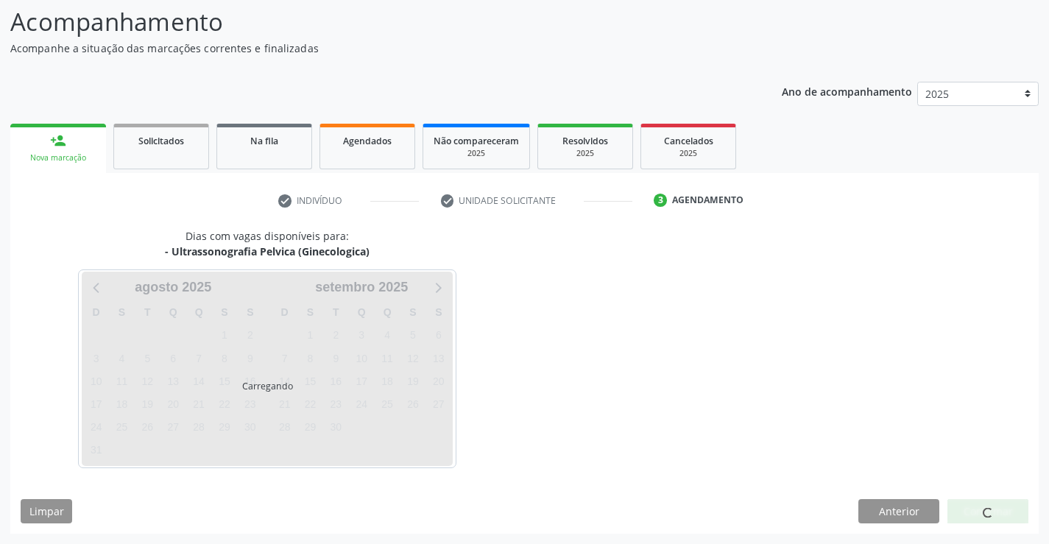
scroll to position [96, 0]
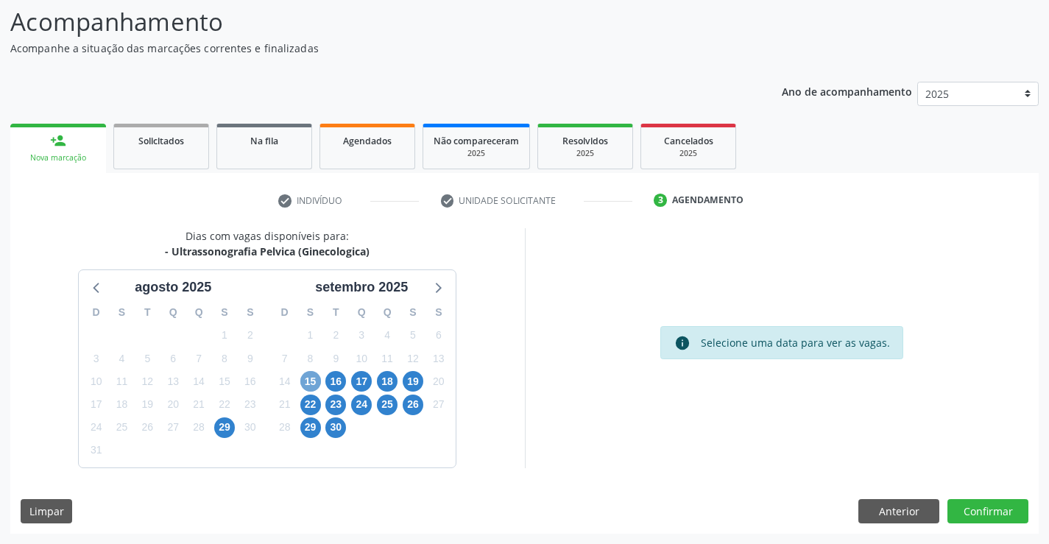
click at [308, 383] on span "15" at bounding box center [310, 381] width 21 height 21
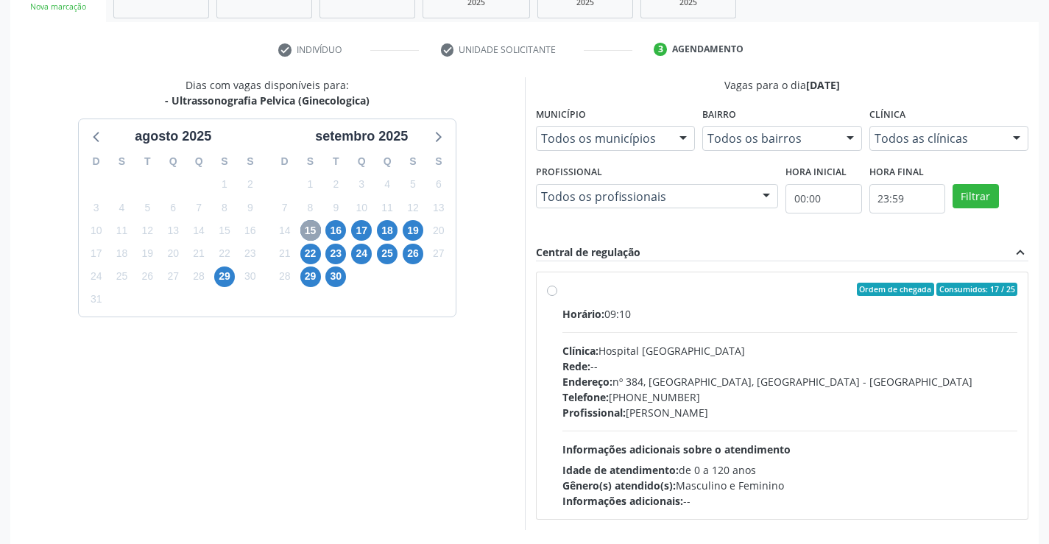
scroll to position [309, 0]
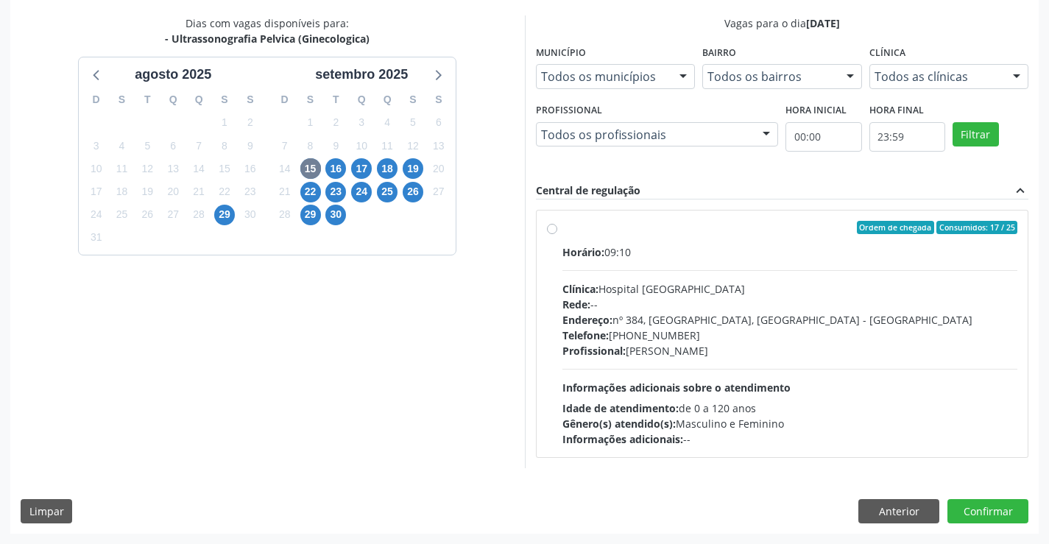
click at [562, 232] on label "Ordem de chegada Consumidos: 17 / 25 Horário: 09:10 Clínica: Hospital Sao Franc…" at bounding box center [790, 334] width 456 height 226
click at [551, 232] on input "Ordem de chegada Consumidos: 17 / 25 Horário: 09:10 Clínica: Hospital Sao Franc…" at bounding box center [552, 227] width 10 height 13
radio input "true"
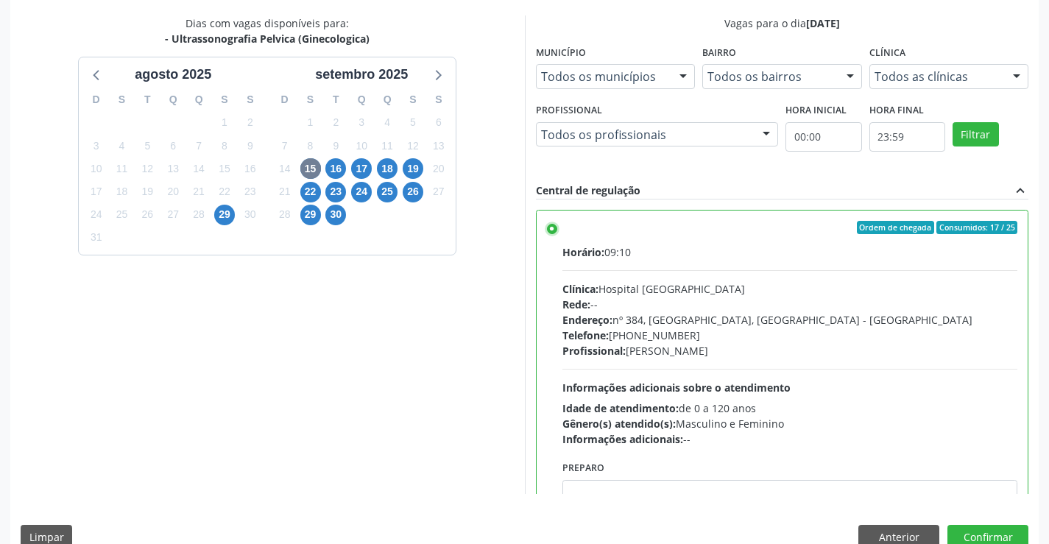
scroll to position [73, 0]
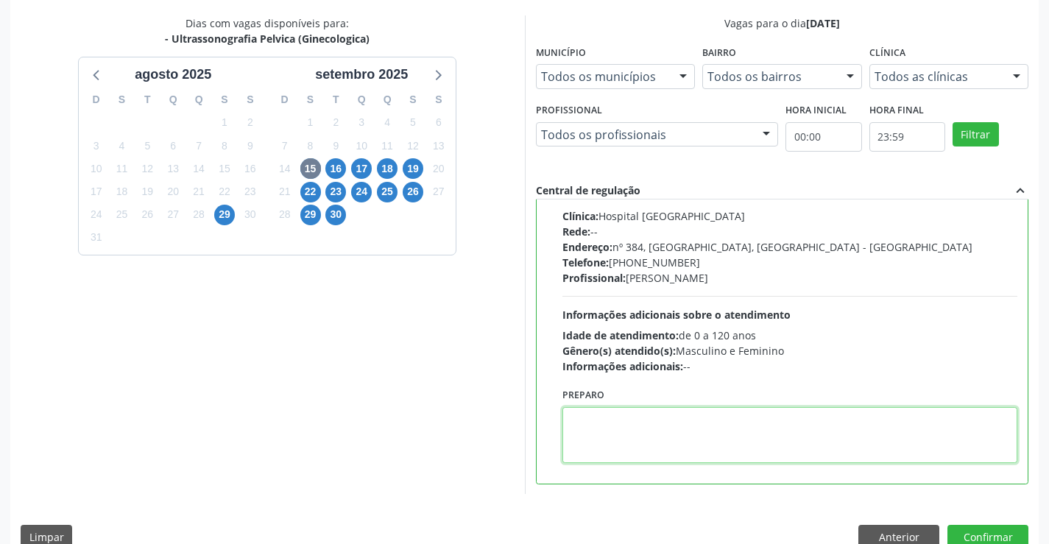
click at [664, 429] on textarea at bounding box center [790, 435] width 456 height 56
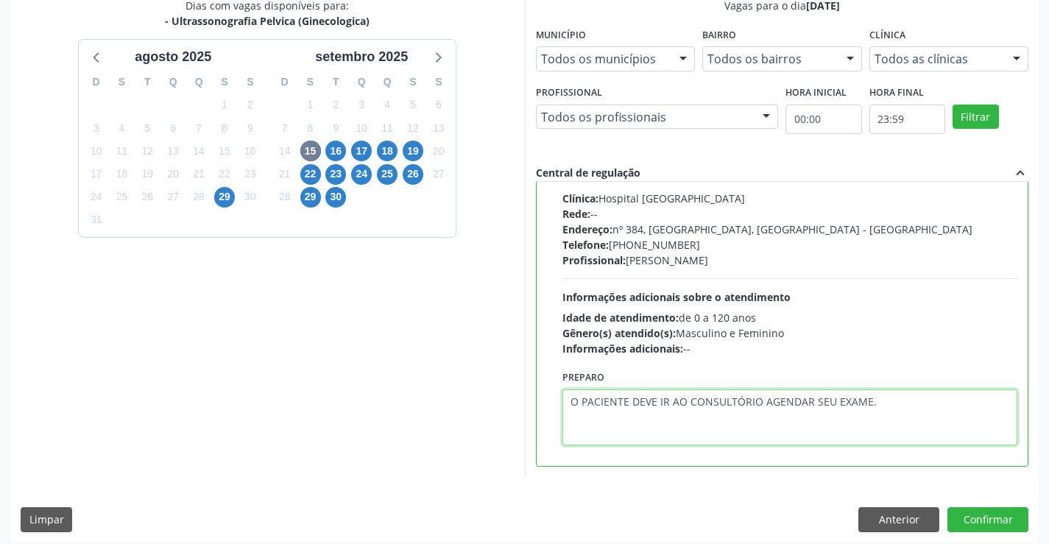
scroll to position [336, 0]
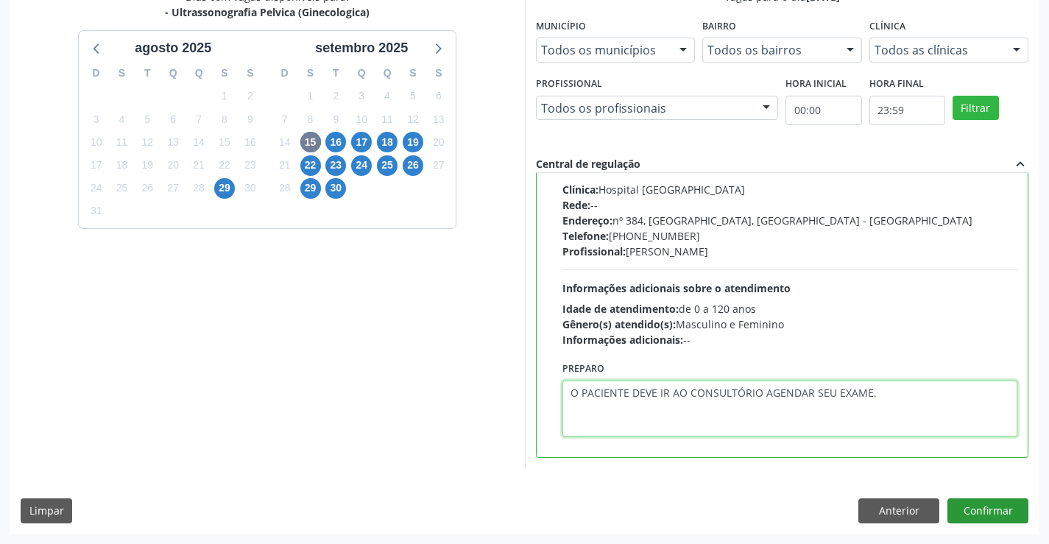
type textarea "O PACIENTE DEVE IR AO CONSULTÓRIO AGENDAR SEU EXAME."
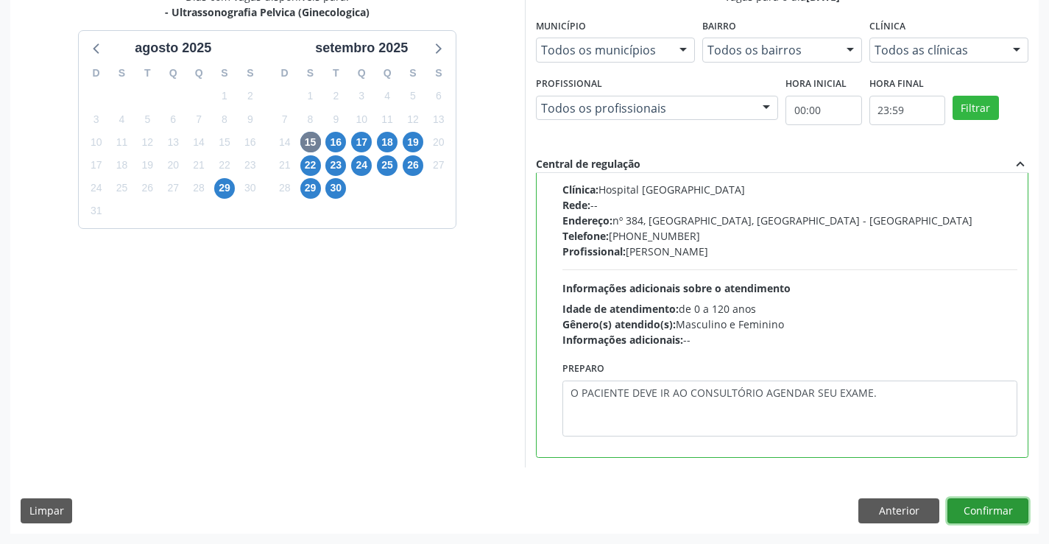
click at [988, 504] on button "Confirmar" at bounding box center [987, 510] width 81 height 25
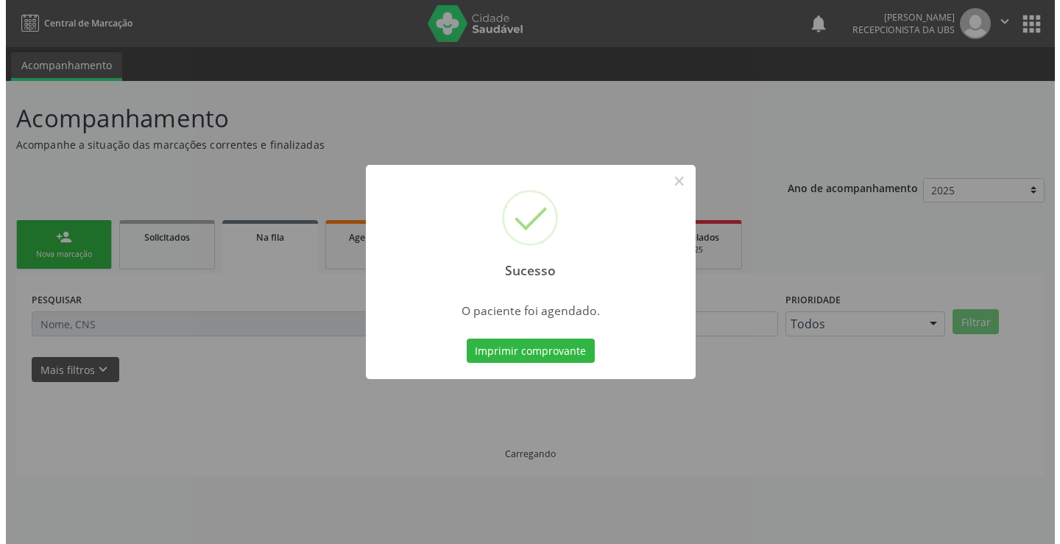
scroll to position [0, 0]
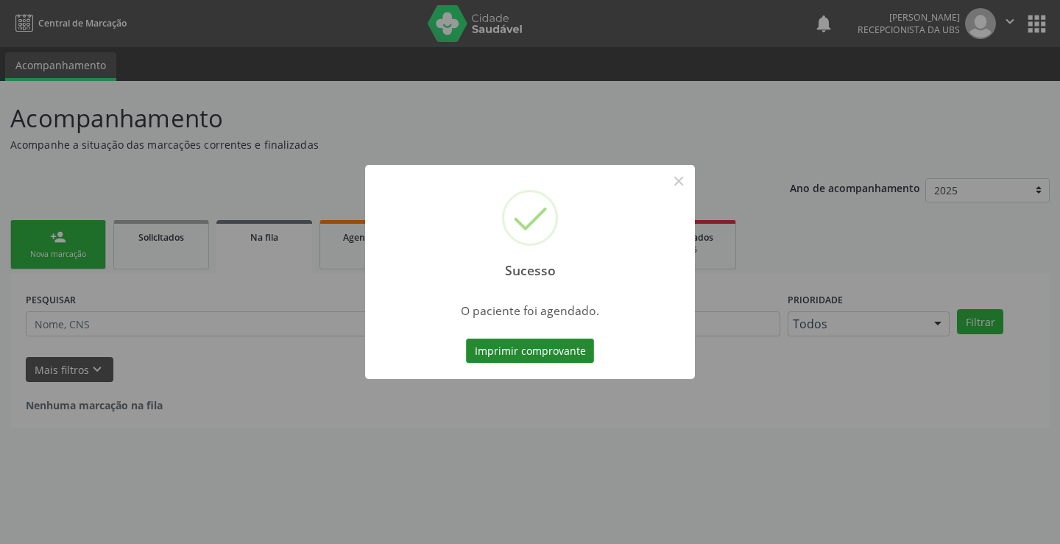
click at [501, 354] on button "Imprimir comprovante" at bounding box center [530, 351] width 128 height 25
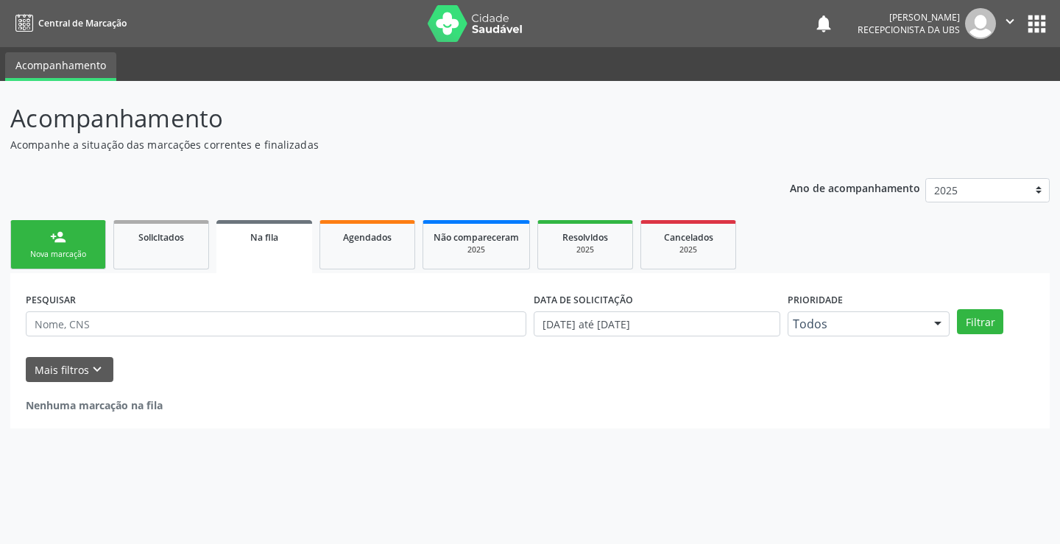
click at [1005, 20] on icon "" at bounding box center [1010, 21] width 16 height 16
click at [954, 88] on link "Sair" at bounding box center [972, 89] width 102 height 21
